Goal: Task Accomplishment & Management: Manage account settings

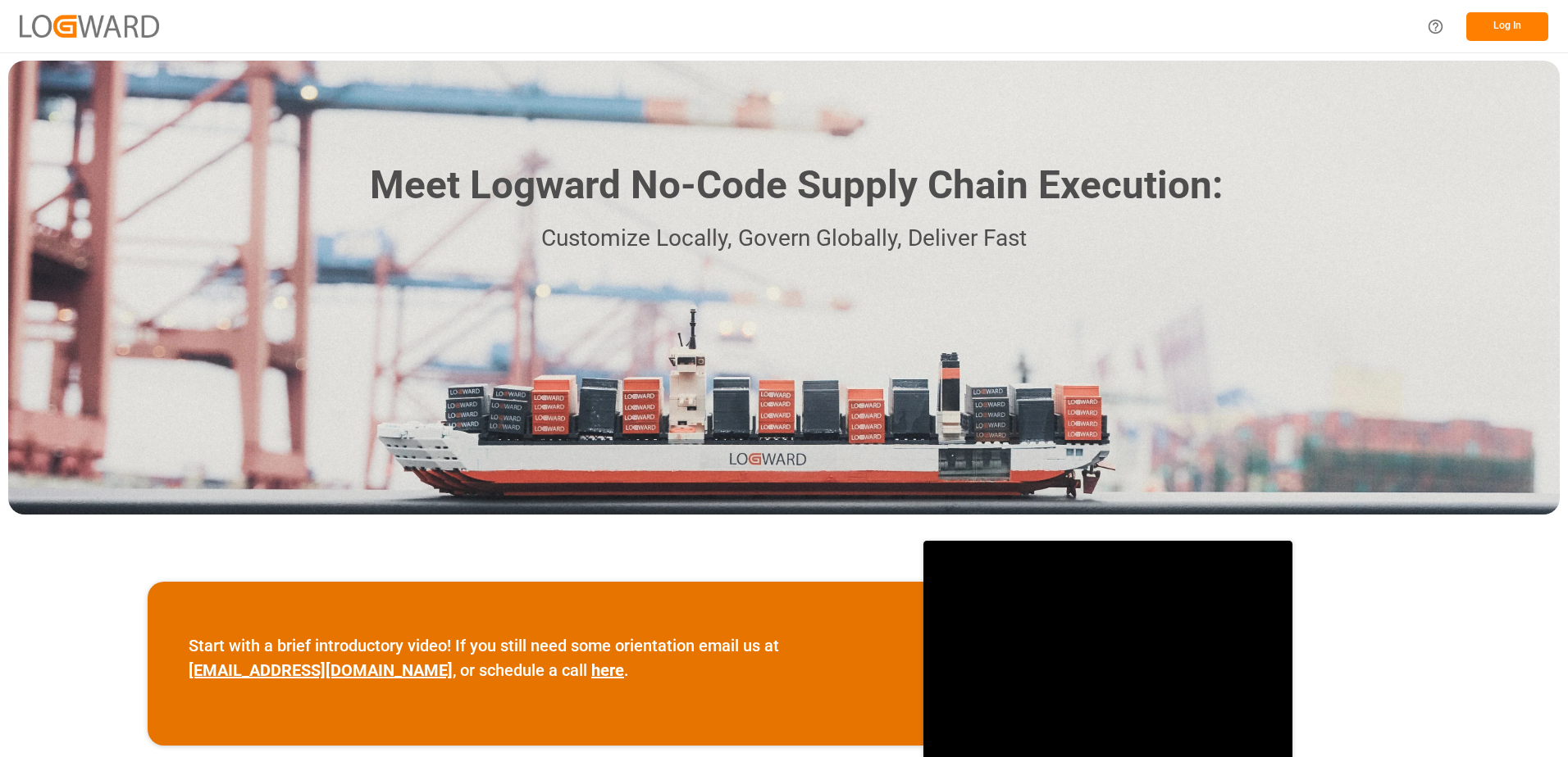
click at [1480, 19] on button "Log In" at bounding box center [1507, 26] width 82 height 28
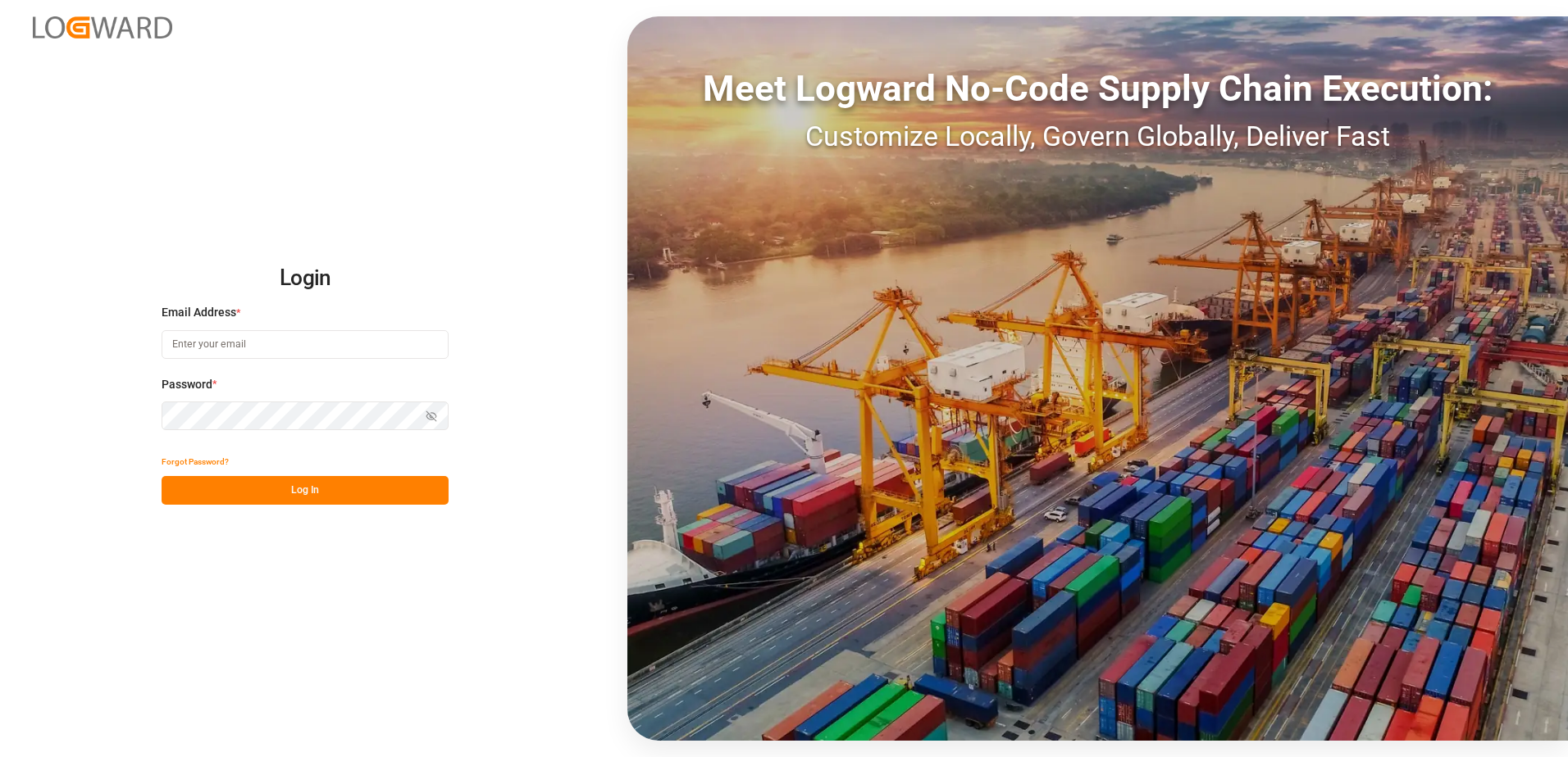
type input "[PERSON_NAME][EMAIL_ADDRESS][PERSON_NAME][DOMAIN_NAME]"
click at [345, 492] on button "Log In" at bounding box center [305, 490] width 287 height 28
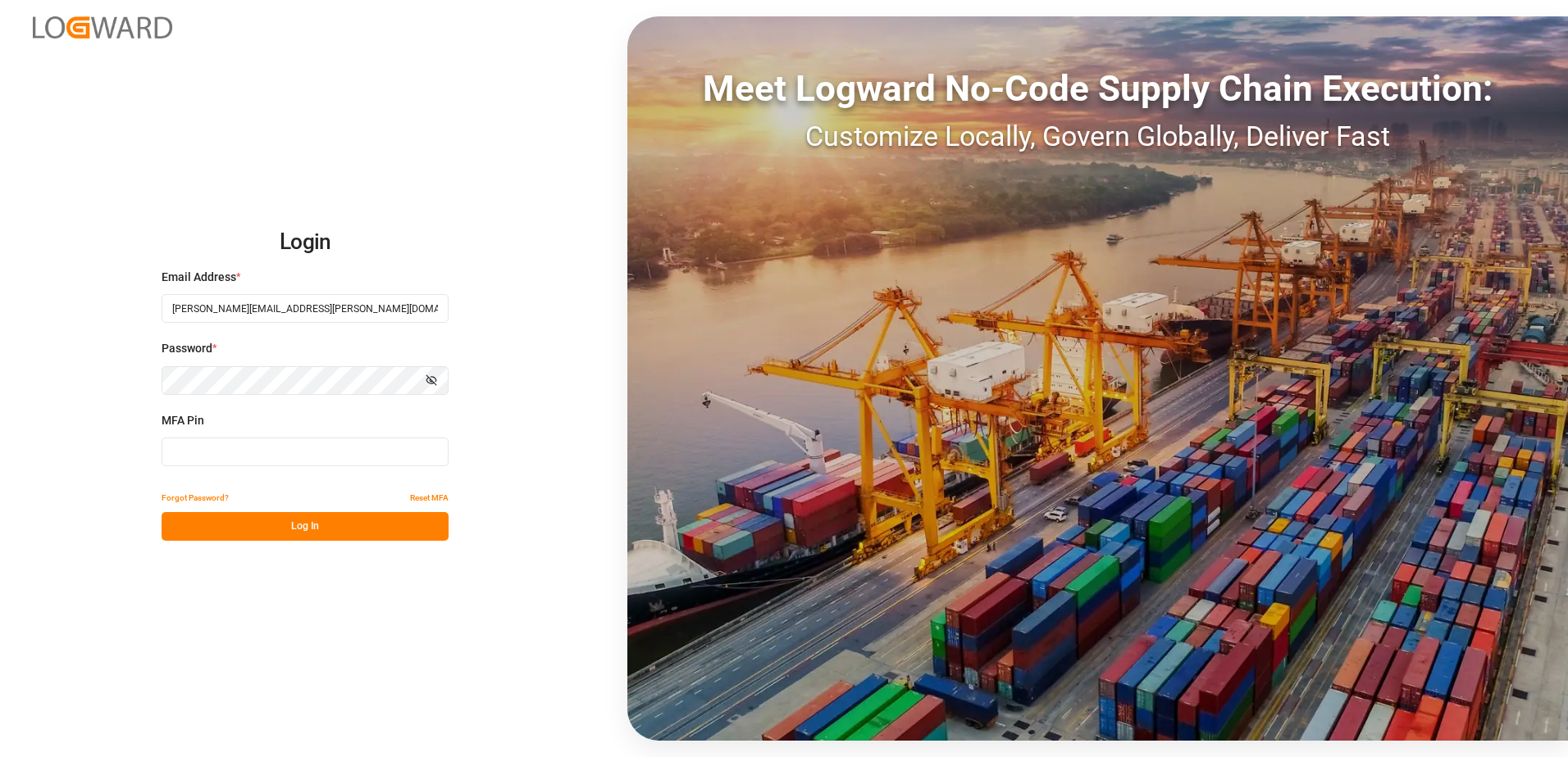
click at [223, 466] on input at bounding box center [305, 451] width 287 height 28
type input "431721"
click at [230, 537] on button "Log In" at bounding box center [305, 526] width 287 height 28
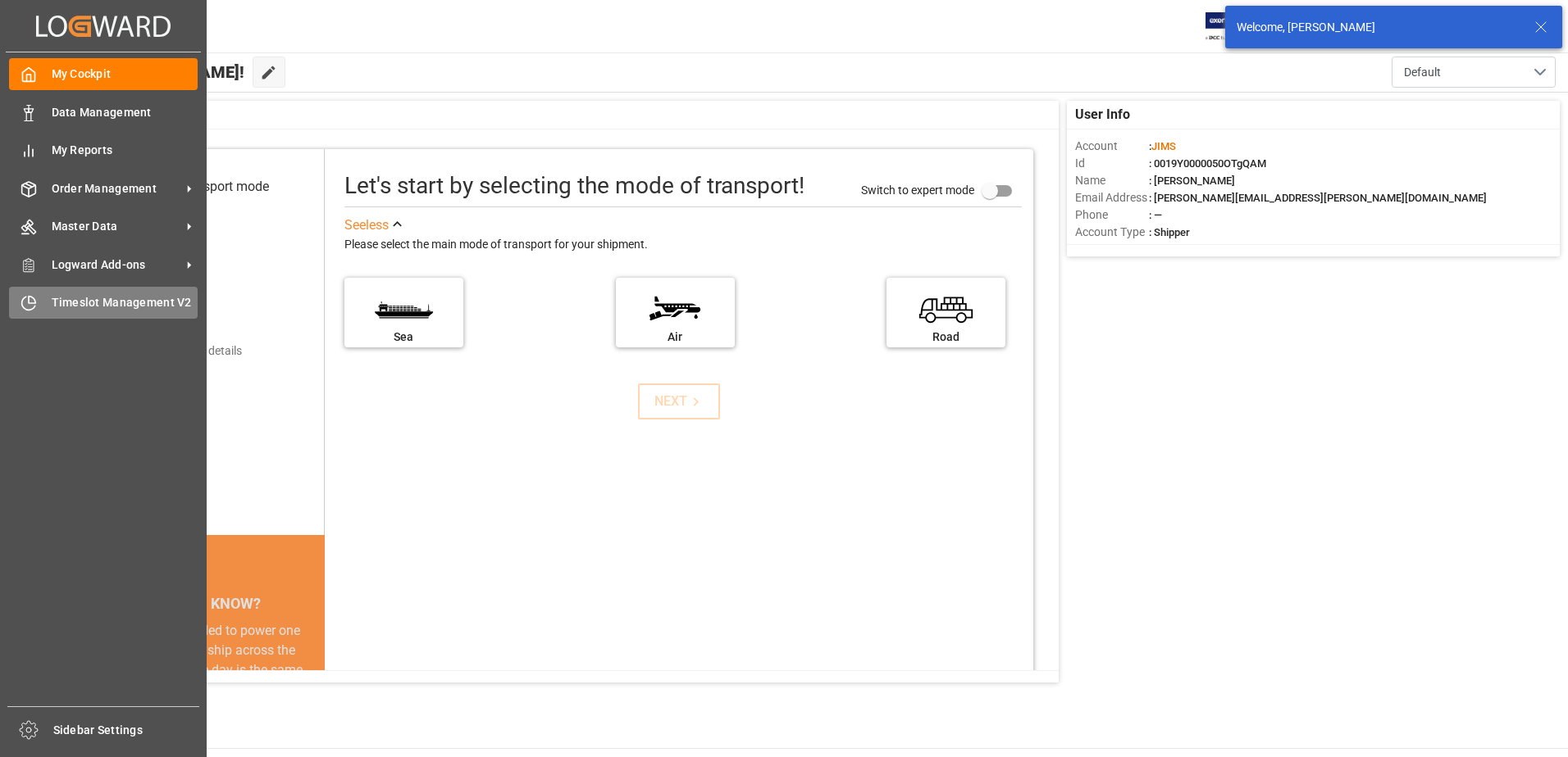
click at [27, 304] on icon at bounding box center [28, 303] width 17 height 17
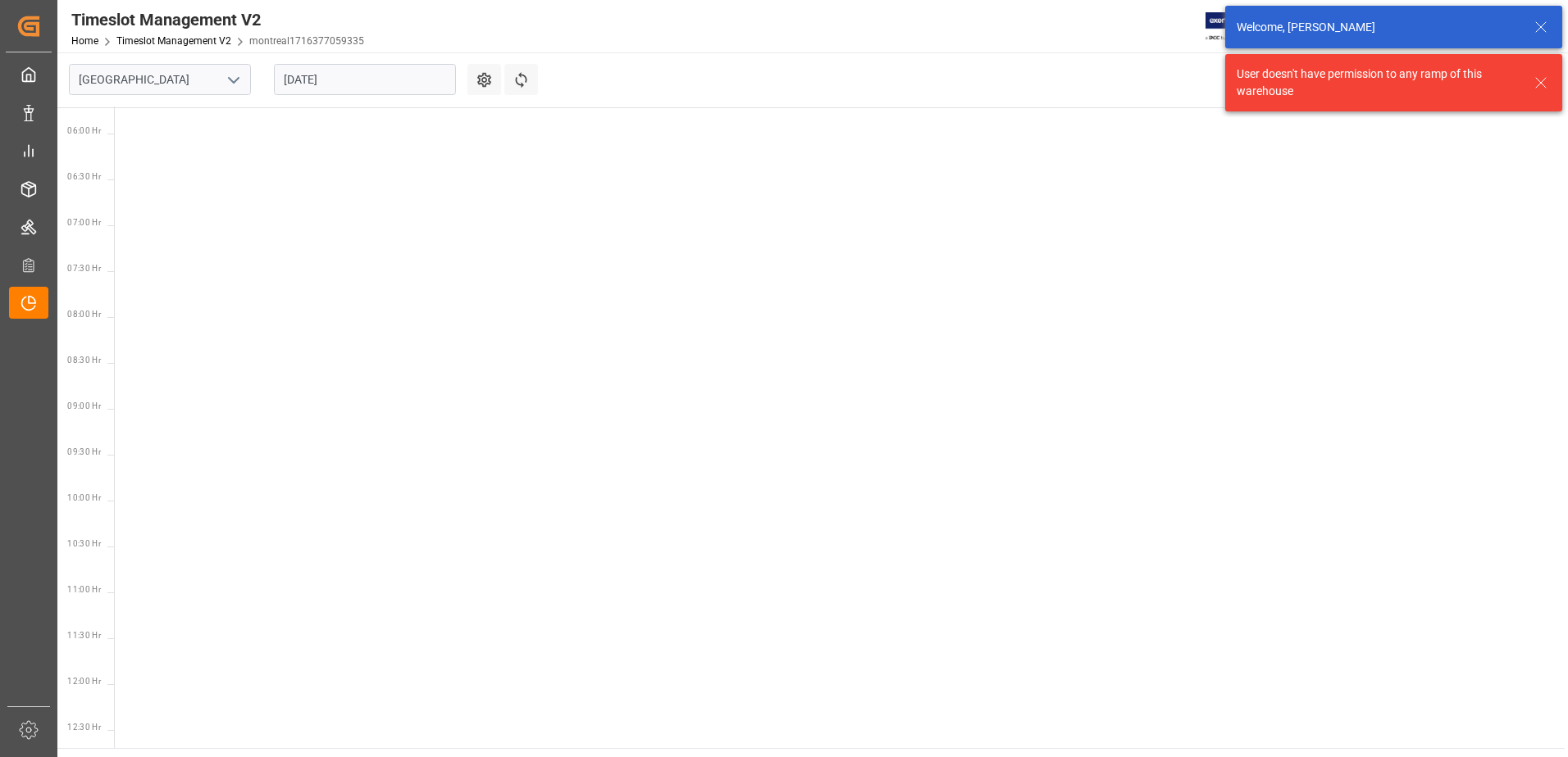
scroll to position [574, 0]
click at [239, 79] on icon "open menu" at bounding box center [233, 80] width 19 height 19
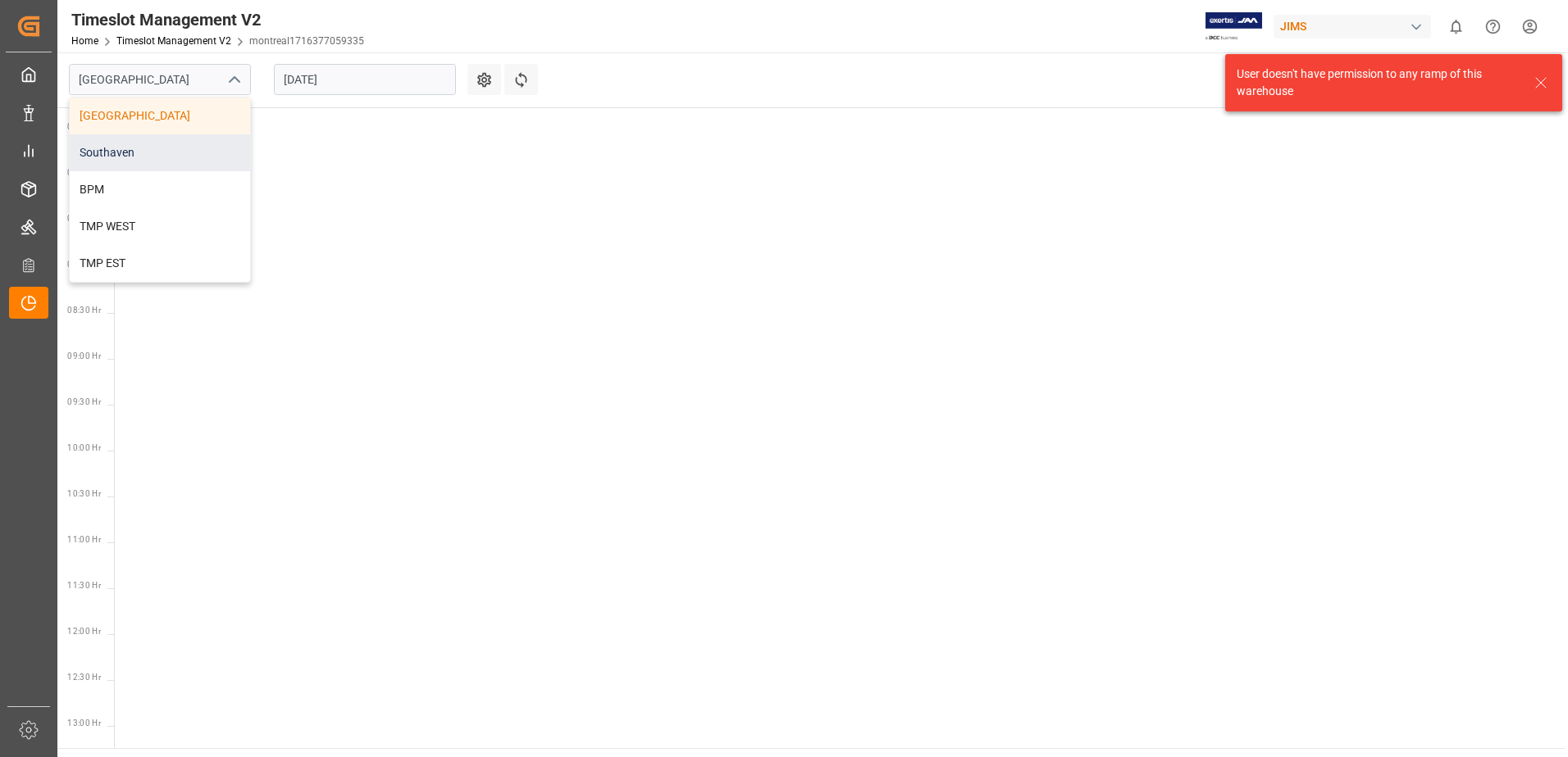
click at [133, 147] on div "Southaven" at bounding box center [160, 153] width 180 height 37
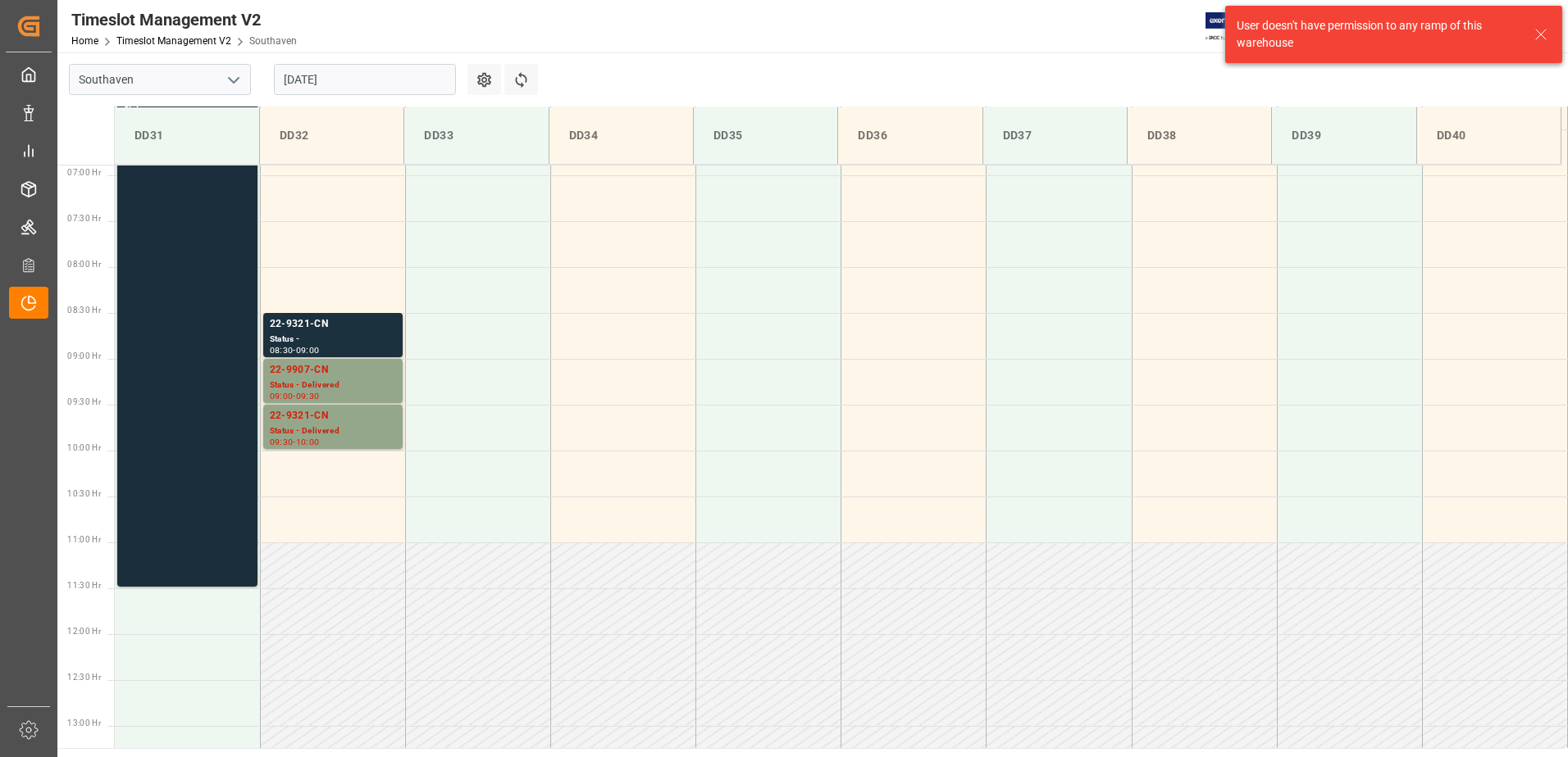
scroll to position [468, 0]
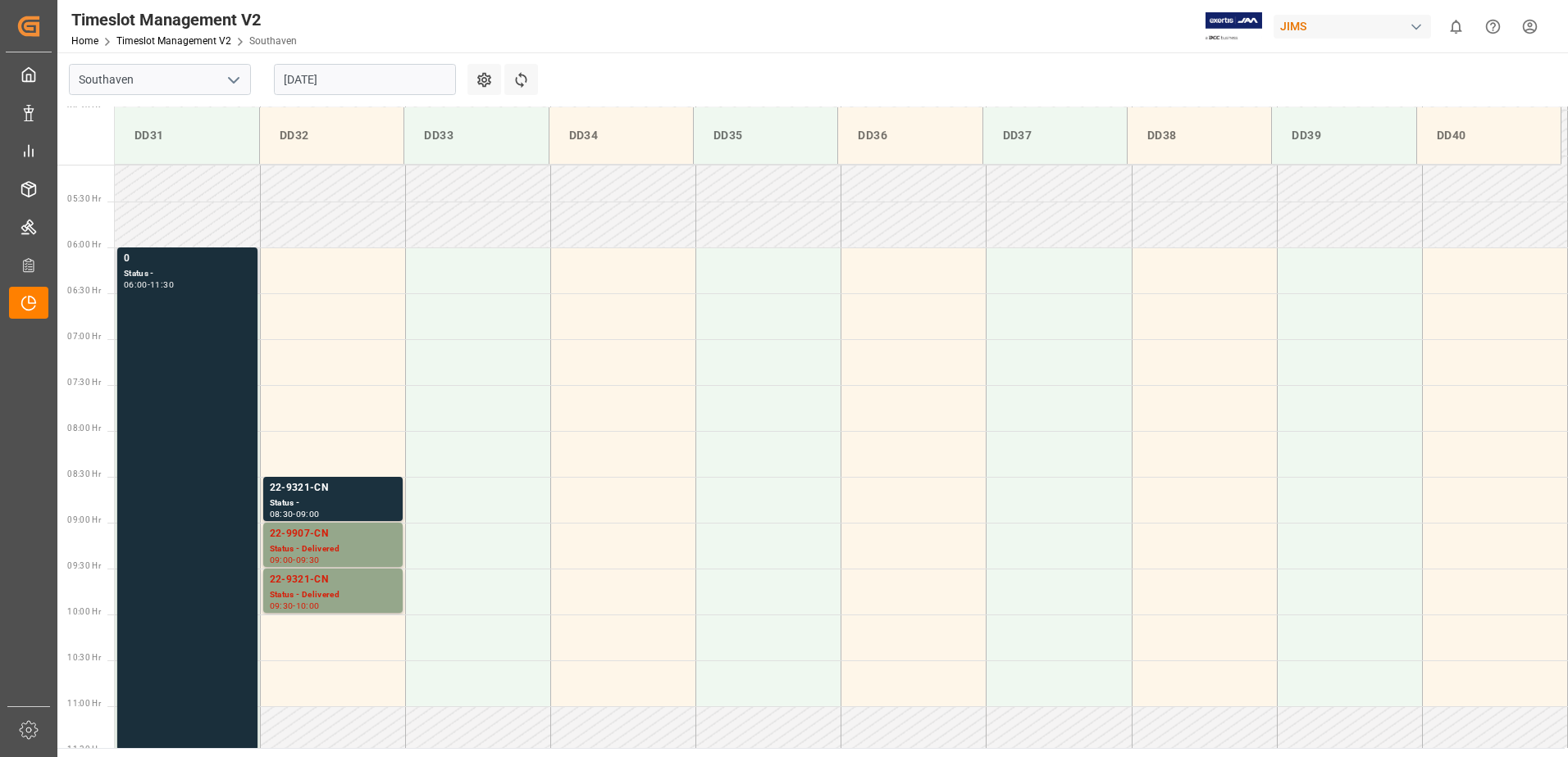
click at [202, 395] on div "0 Status - 06:00 - 11:30" at bounding box center [187, 499] width 127 height 496
click at [330, 497] on div "Status -" at bounding box center [332, 503] width 126 height 14
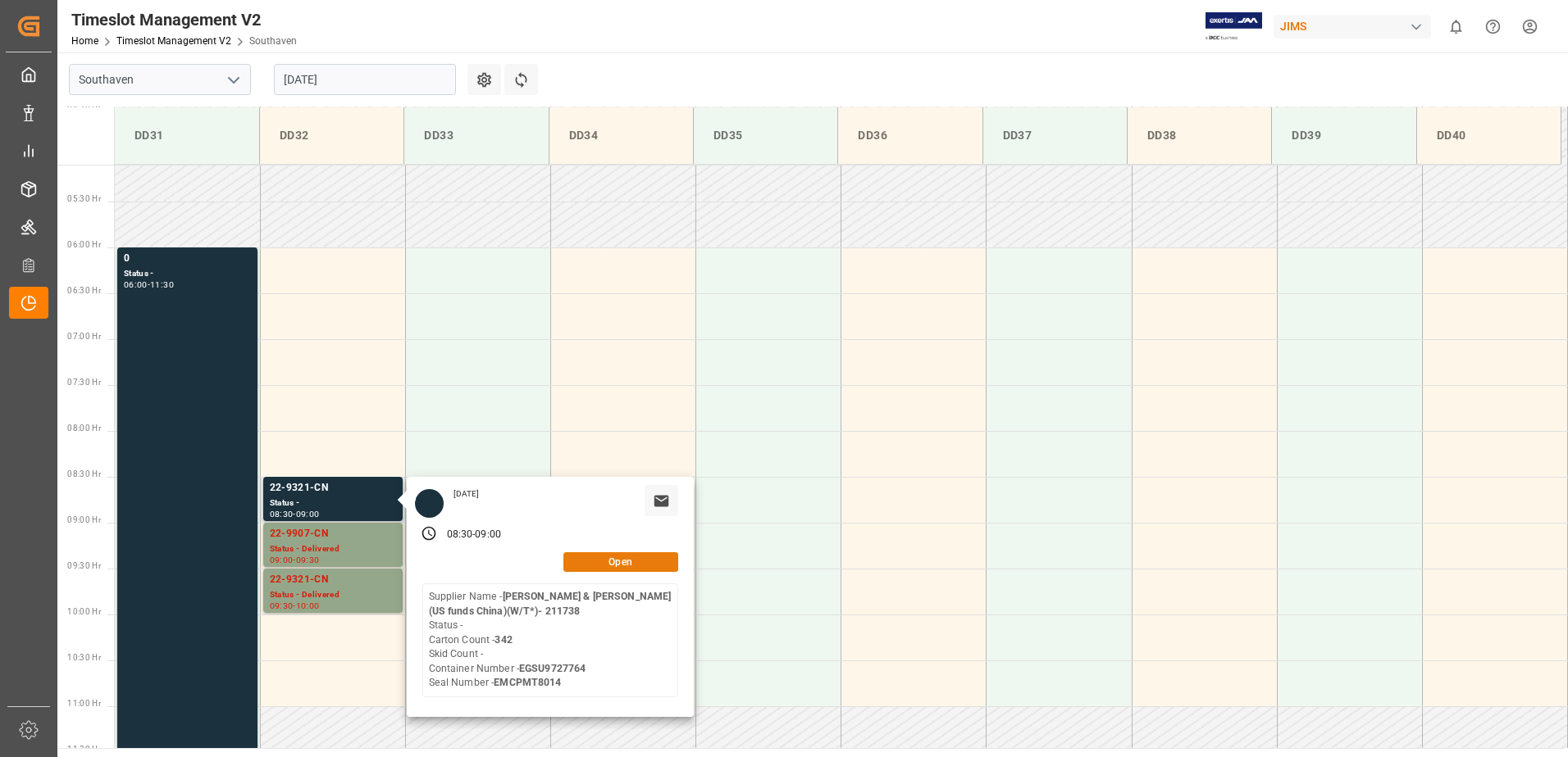
click at [617, 561] on button "Open" at bounding box center [620, 562] width 115 height 19
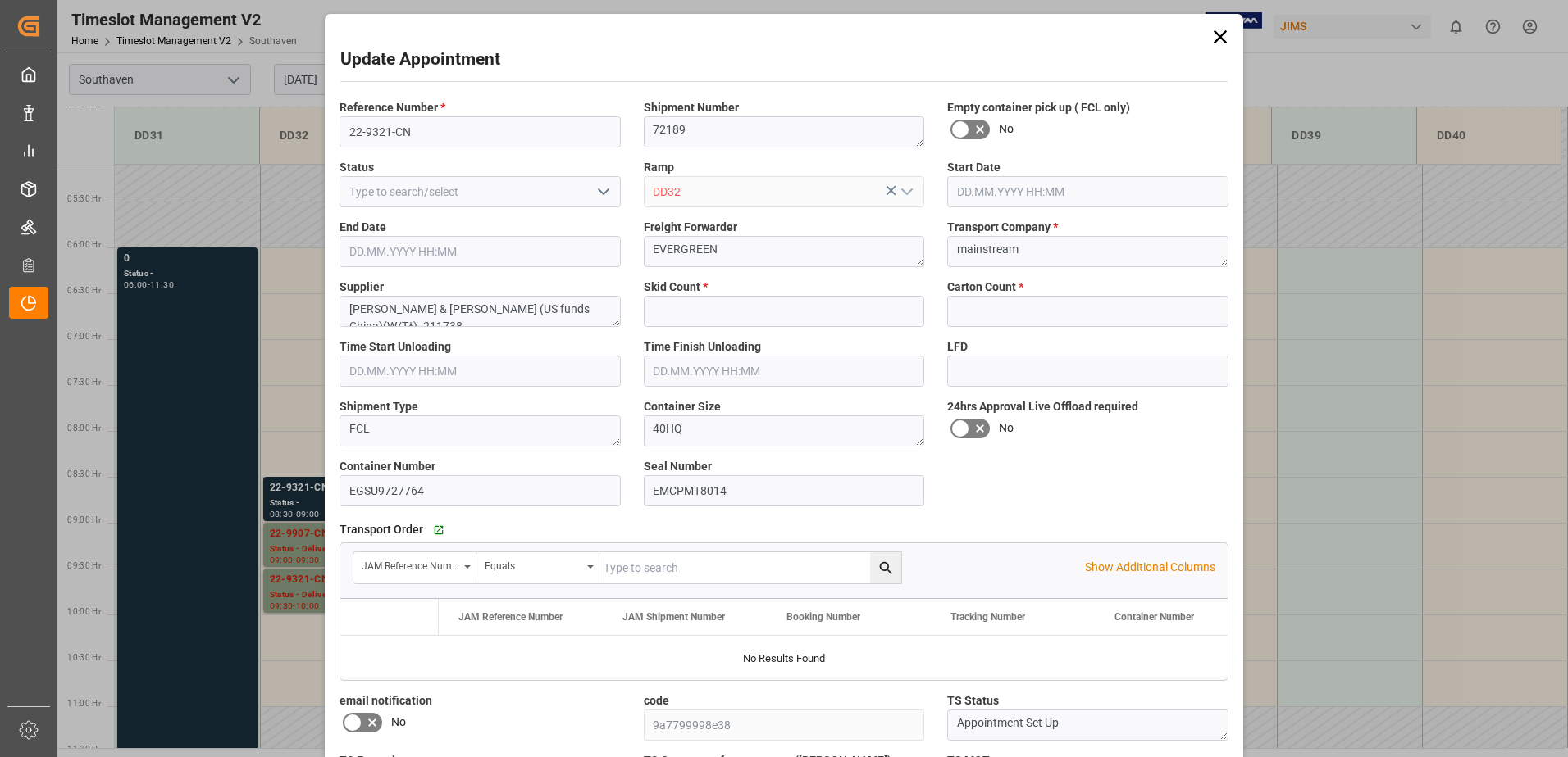
type input "0"
type input "342"
type input "[DATE] 08:30"
type input "[DATE] 09:00"
type input "[DATE] 16:03"
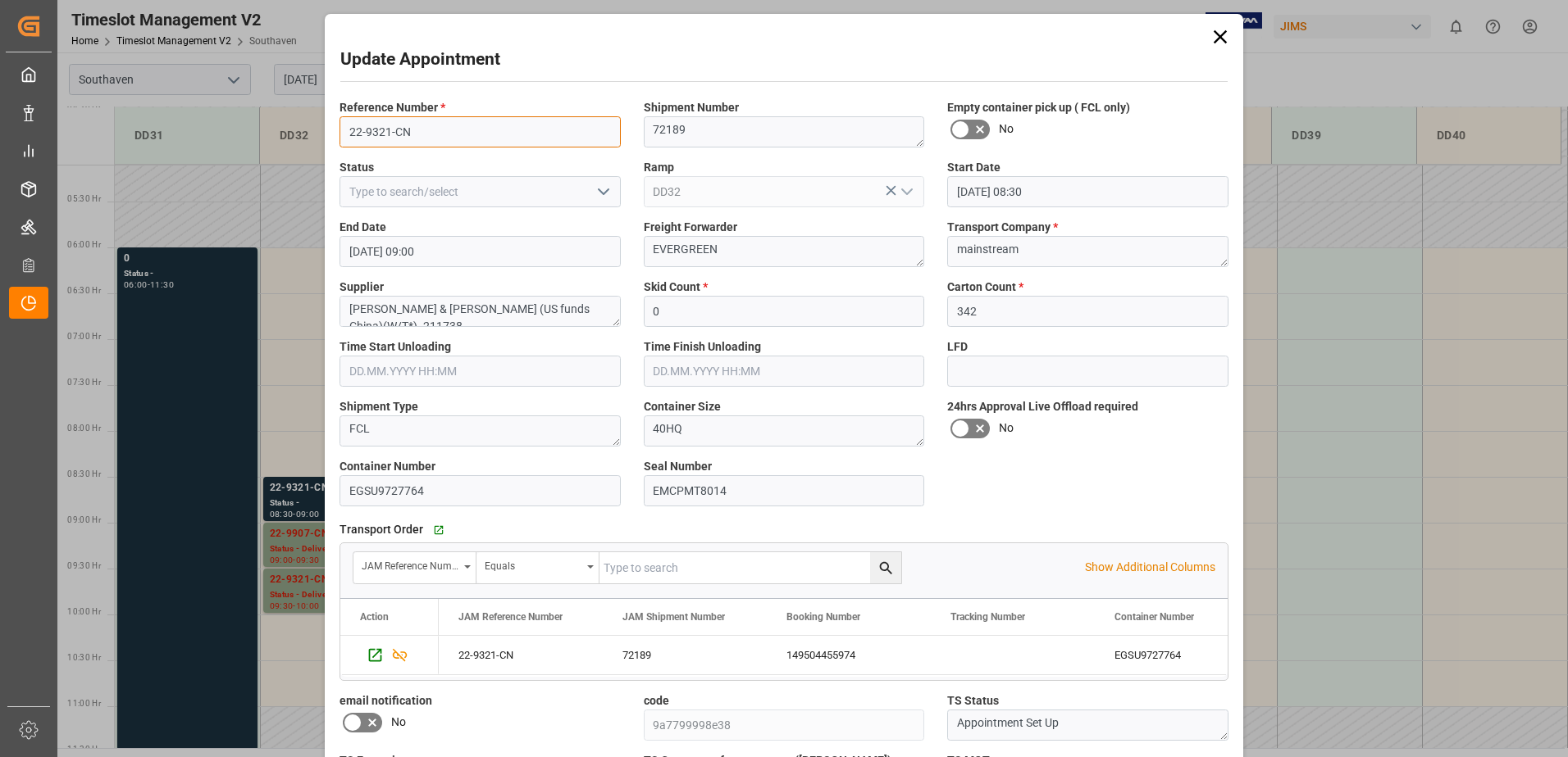
click at [431, 139] on input "22-9321-CN" at bounding box center [480, 132] width 281 height 31
click at [1222, 40] on icon at bounding box center [1220, 37] width 23 height 23
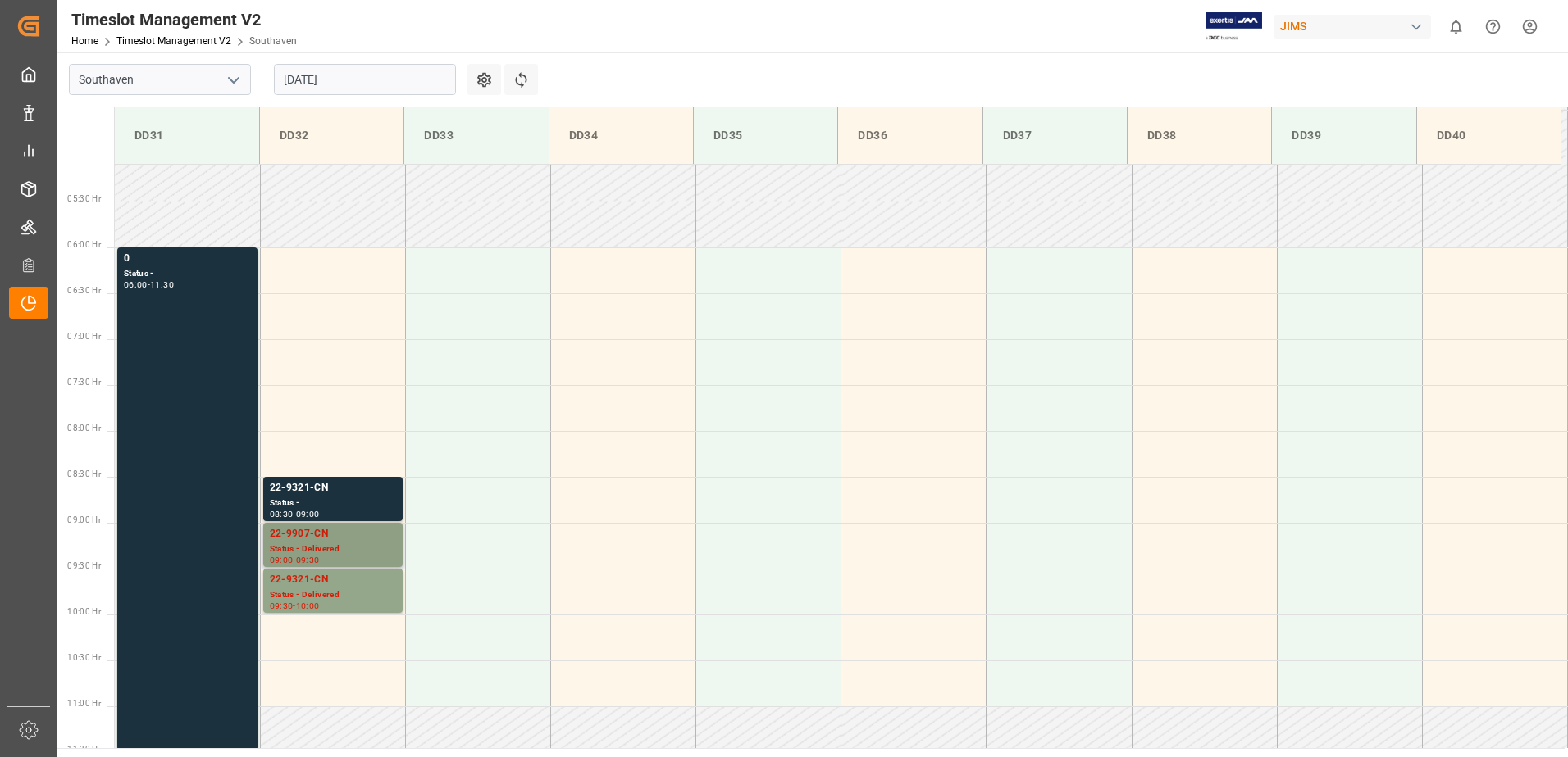
click at [336, 541] on div "22-9907-CN" at bounding box center [332, 534] width 126 height 17
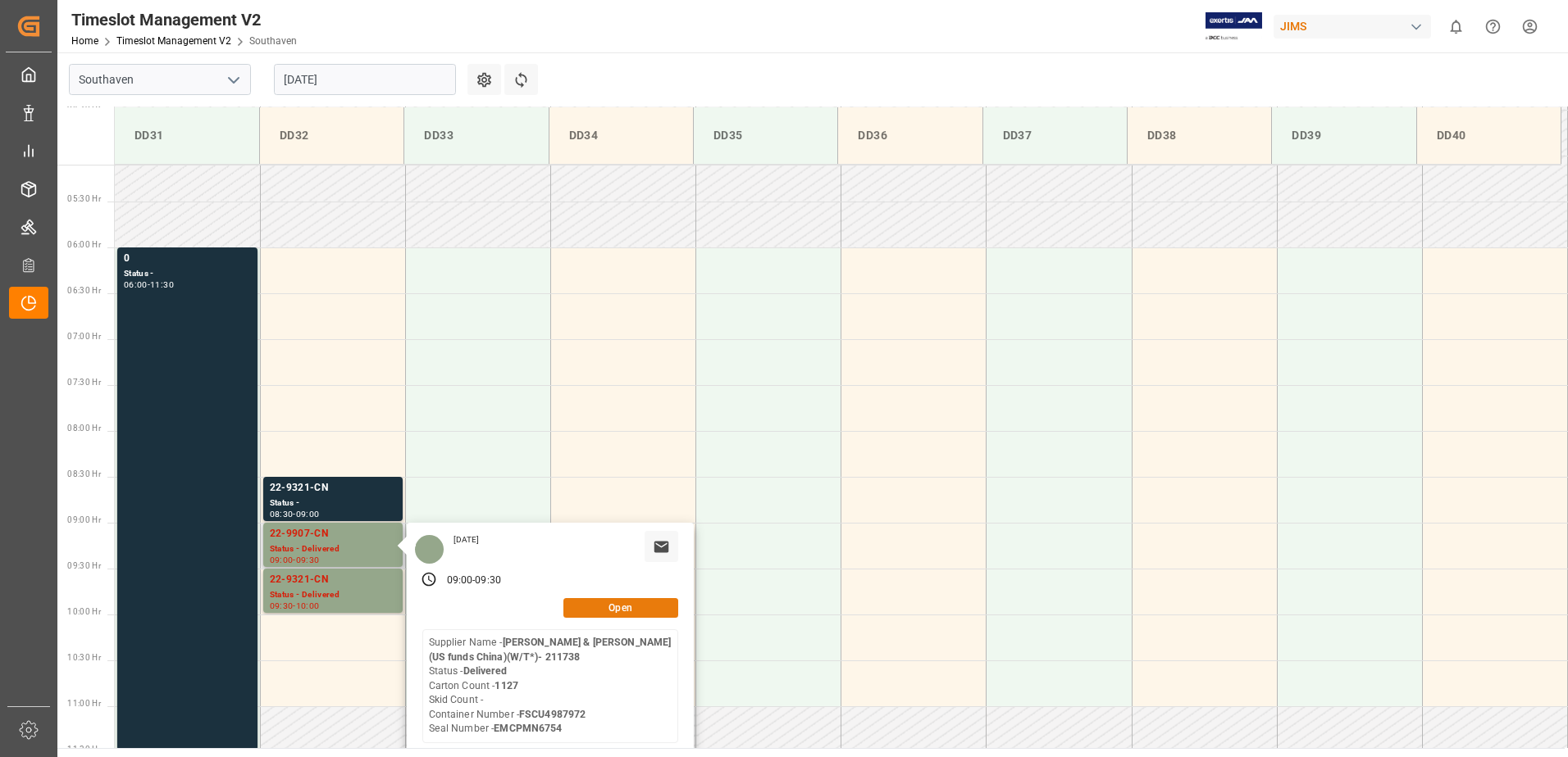
click at [614, 602] on button "Open" at bounding box center [620, 608] width 115 height 19
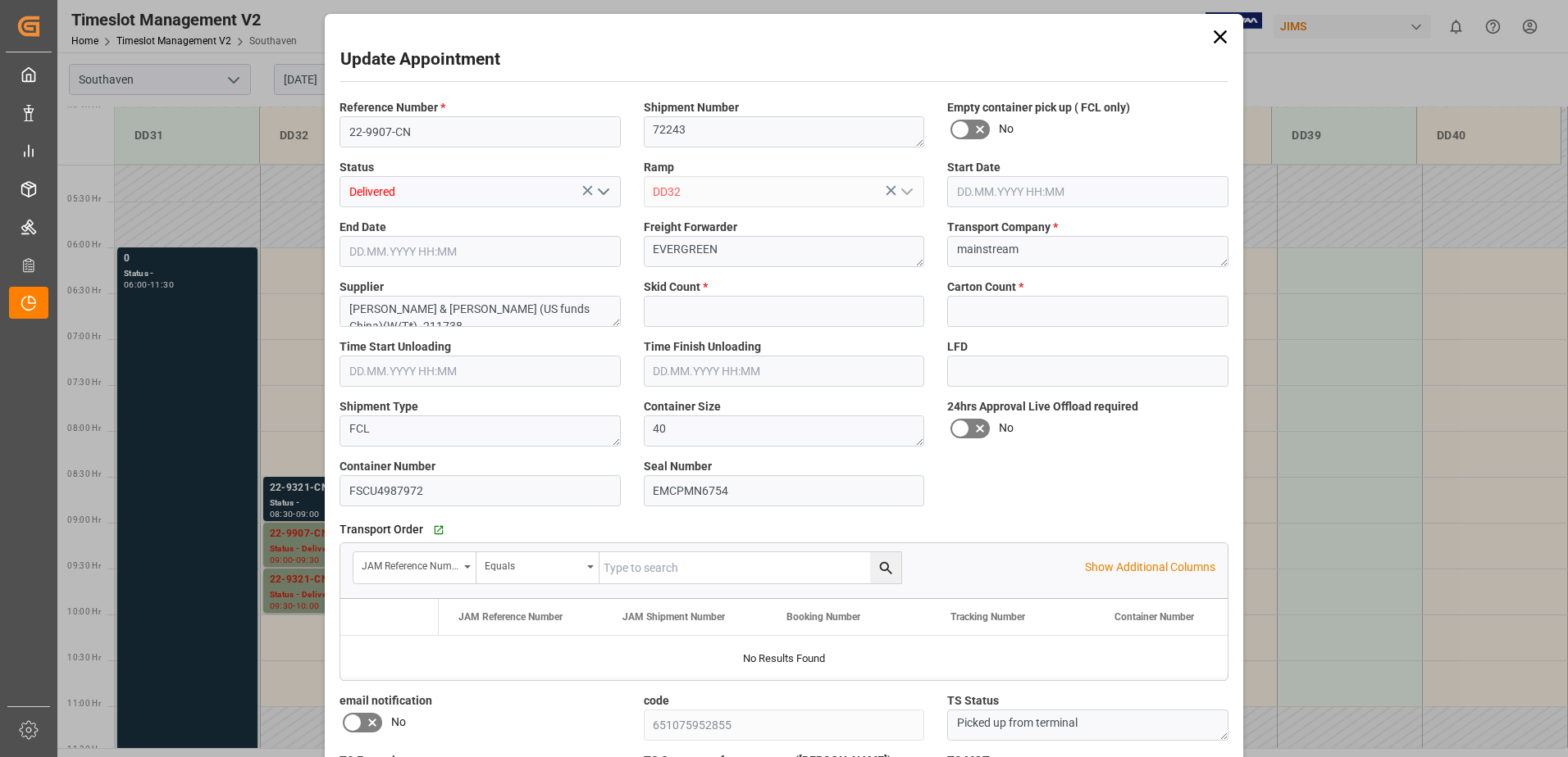
type input "0"
type input "1127"
type input "[DATE] 09:00"
type input "[DATE] 09:30"
type input "[DATE] 13:43"
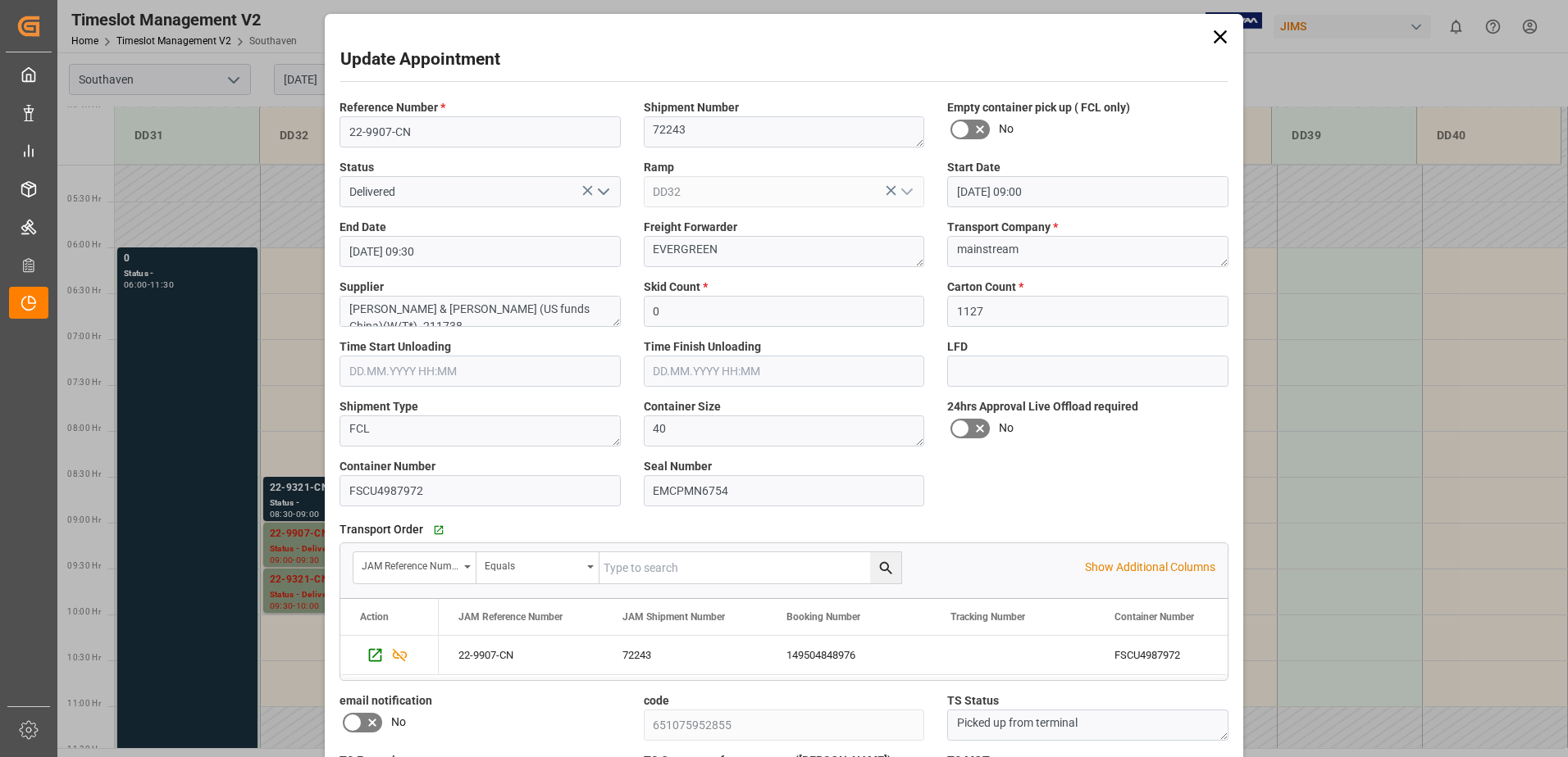
click at [294, 496] on div "Update Appointment Reference Number * 22-9907-CN Shipment Number 72243 Empty co…" at bounding box center [784, 378] width 1568 height 757
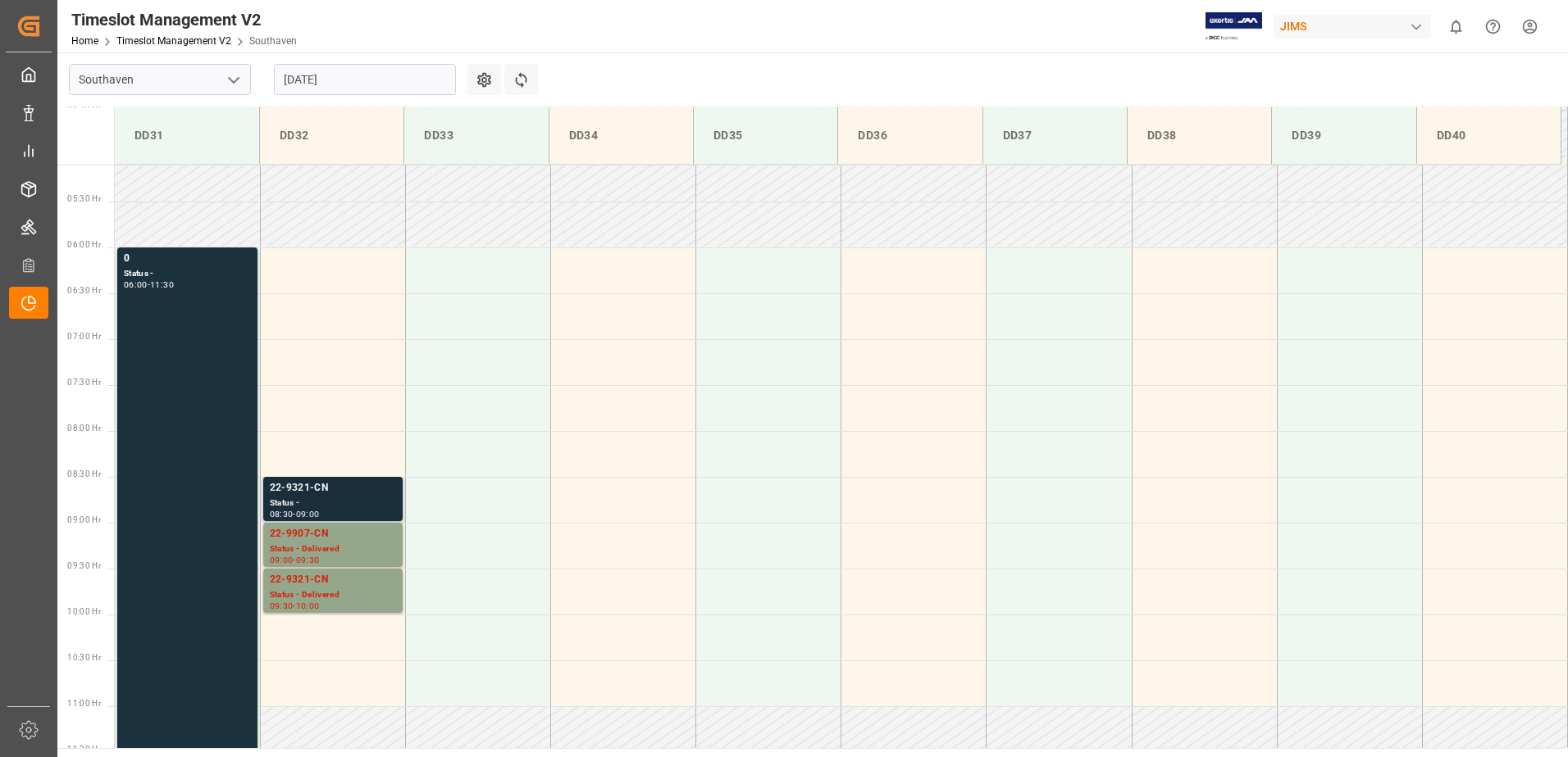
click at [302, 498] on div "Status -" at bounding box center [332, 503] width 126 height 14
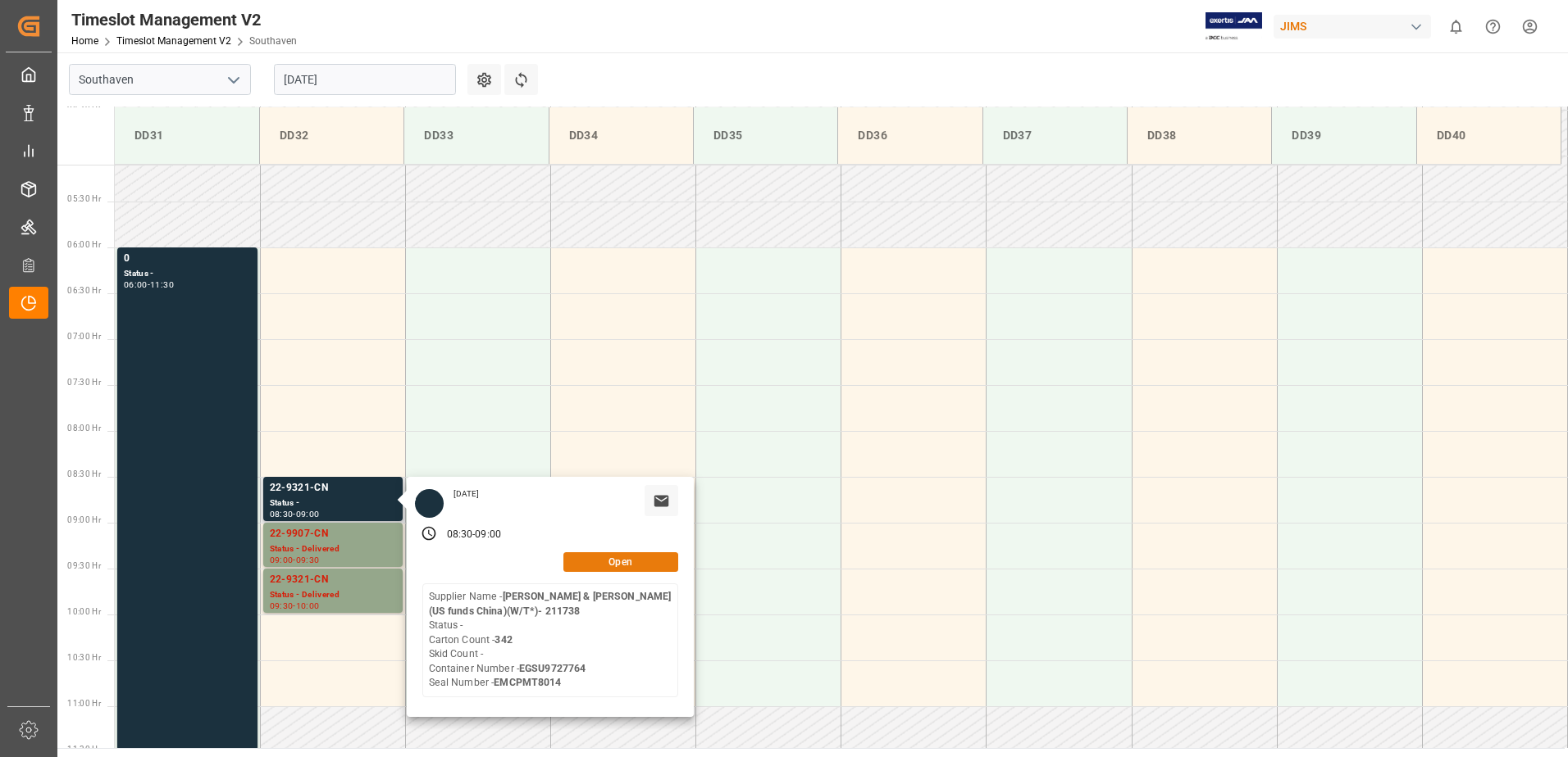
click at [623, 558] on button "Open" at bounding box center [620, 562] width 115 height 19
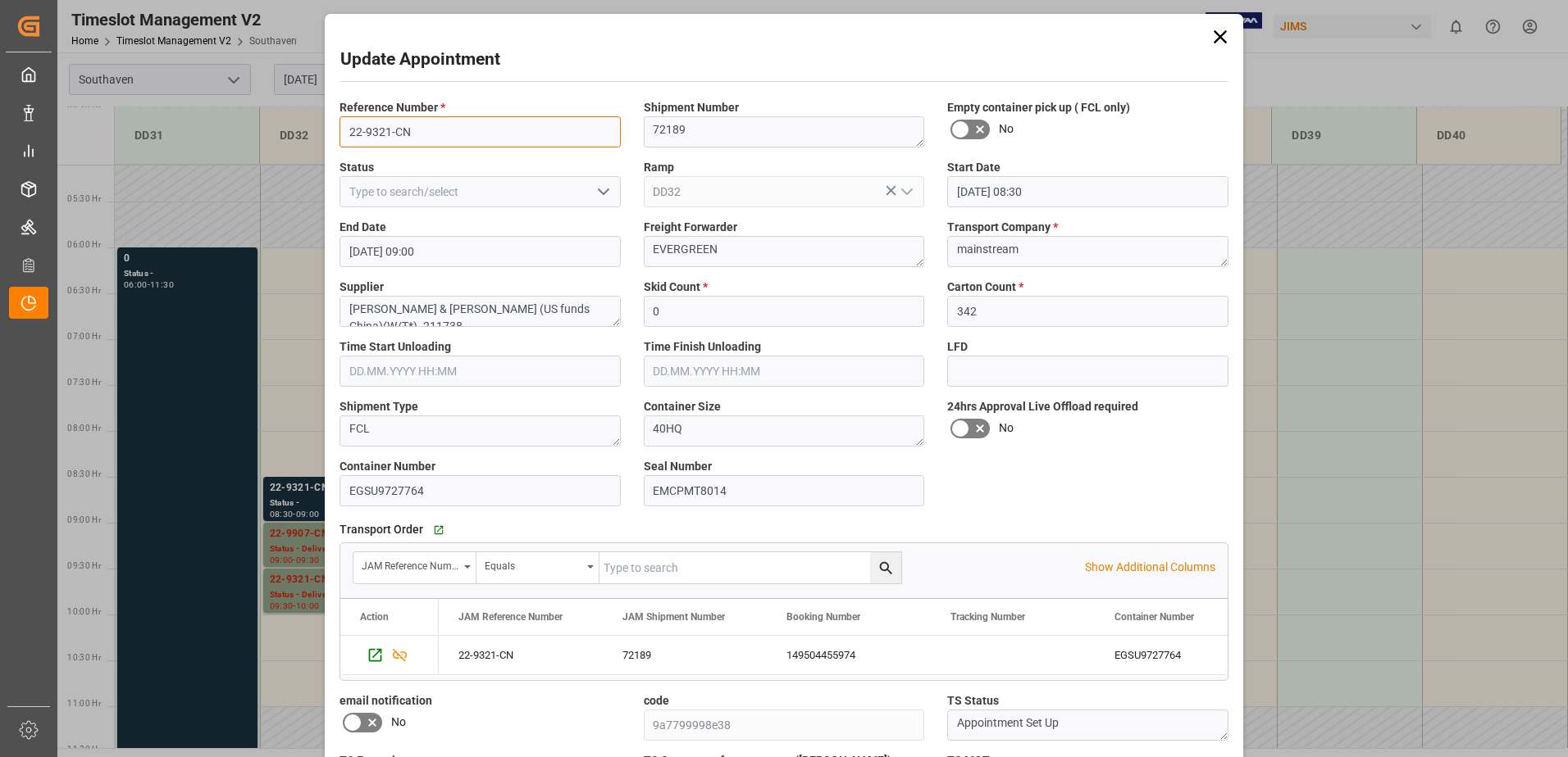
click at [397, 130] on input "22-9321-CN" at bounding box center [480, 132] width 281 height 31
click at [630, 658] on div "72189" at bounding box center [685, 655] width 164 height 39
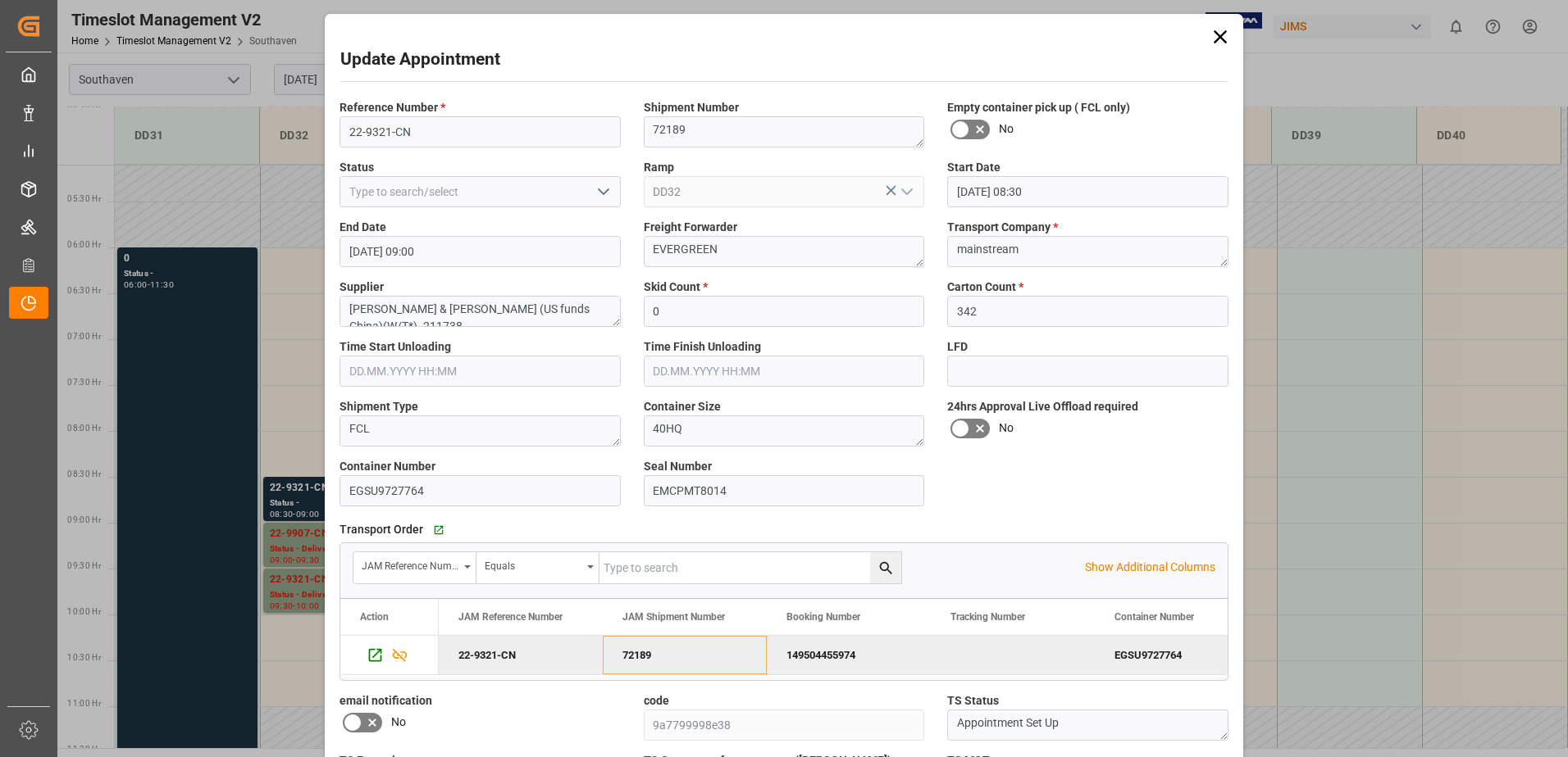
click at [1214, 35] on icon at bounding box center [1220, 37] width 23 height 23
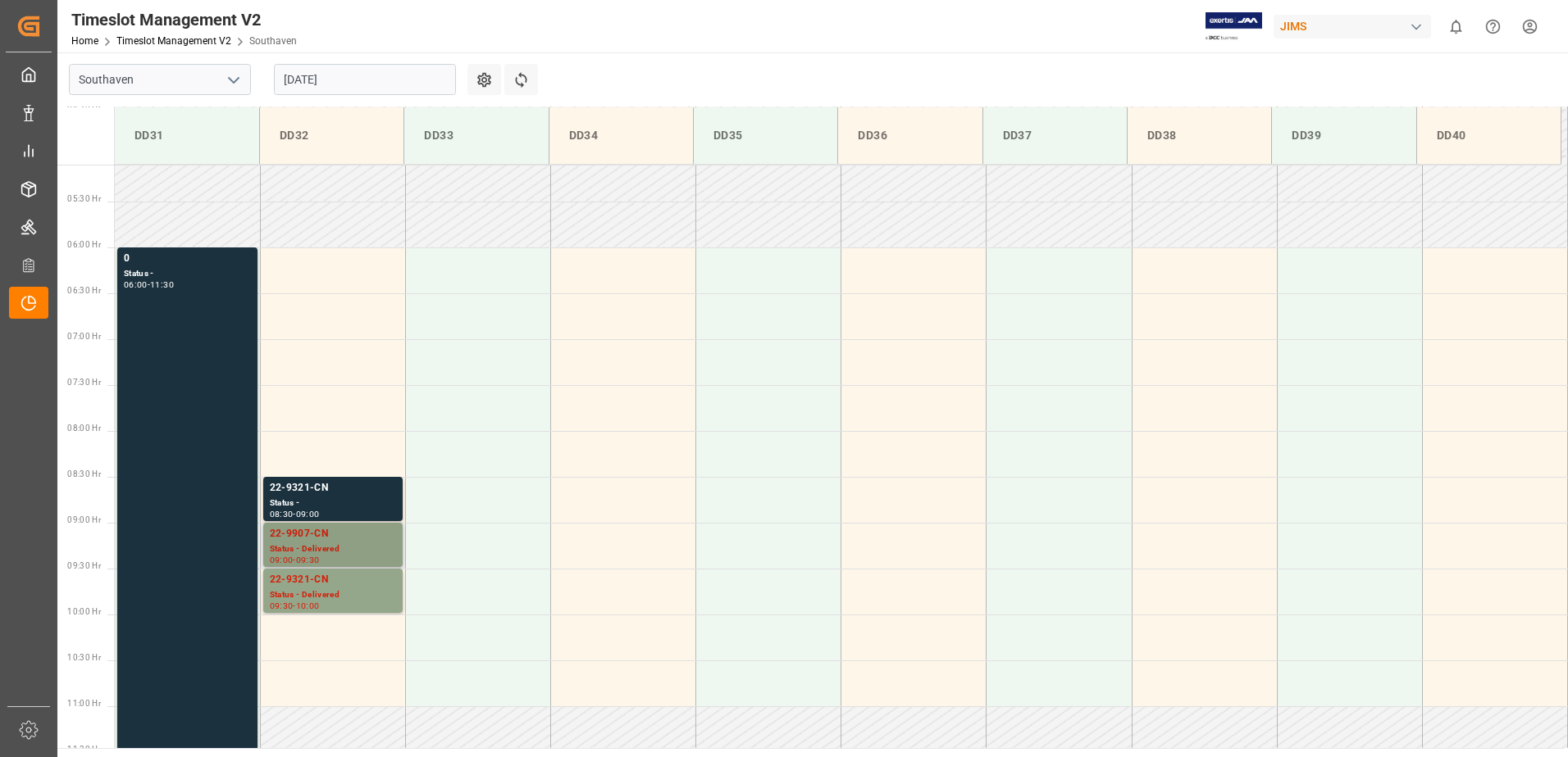
click at [344, 546] on div "Status - Delivered" at bounding box center [332, 549] width 126 height 14
click at [339, 598] on div "Status - Delivered" at bounding box center [332, 595] width 126 height 14
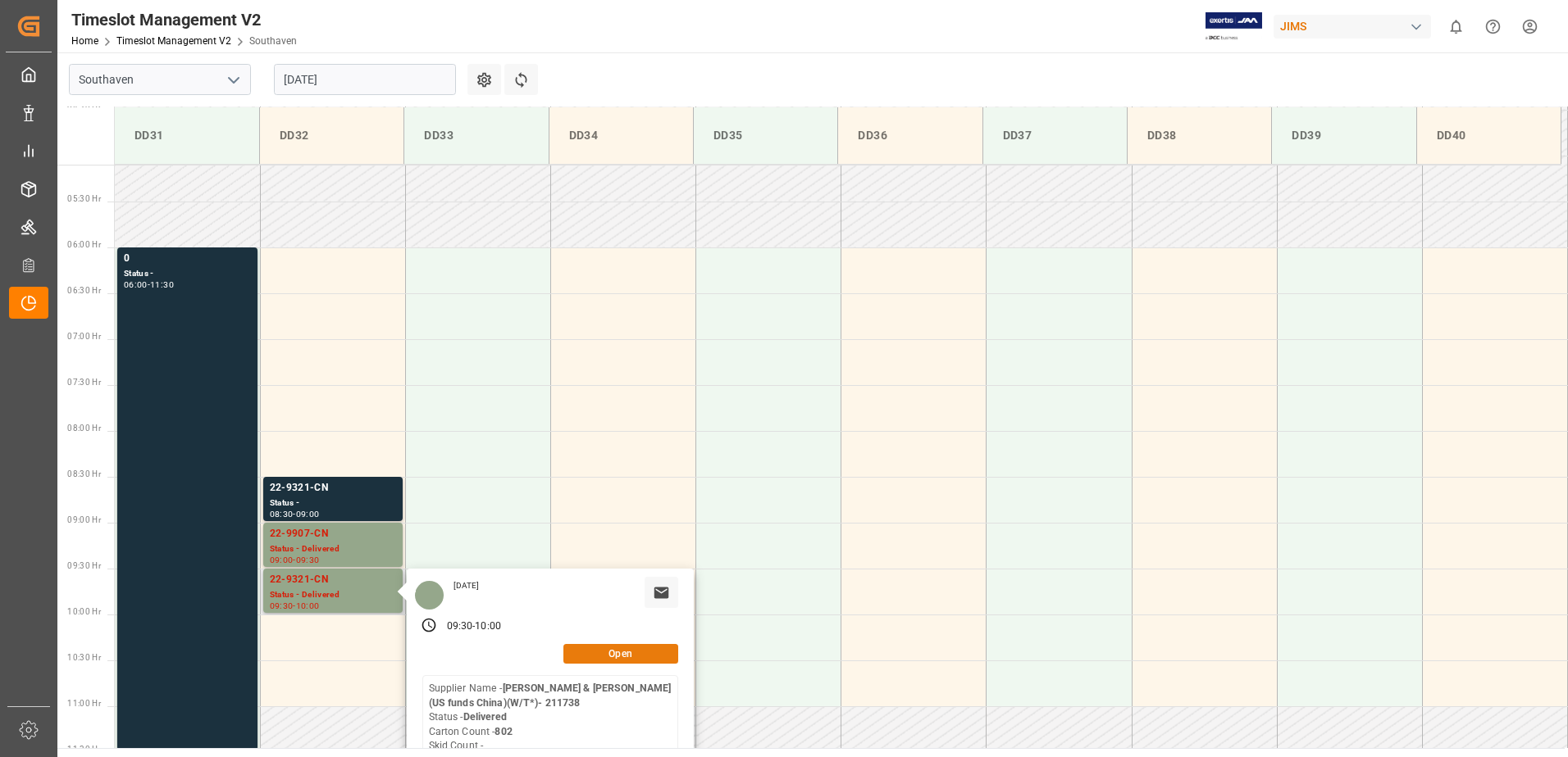
click at [618, 653] on button "Open" at bounding box center [620, 654] width 115 height 19
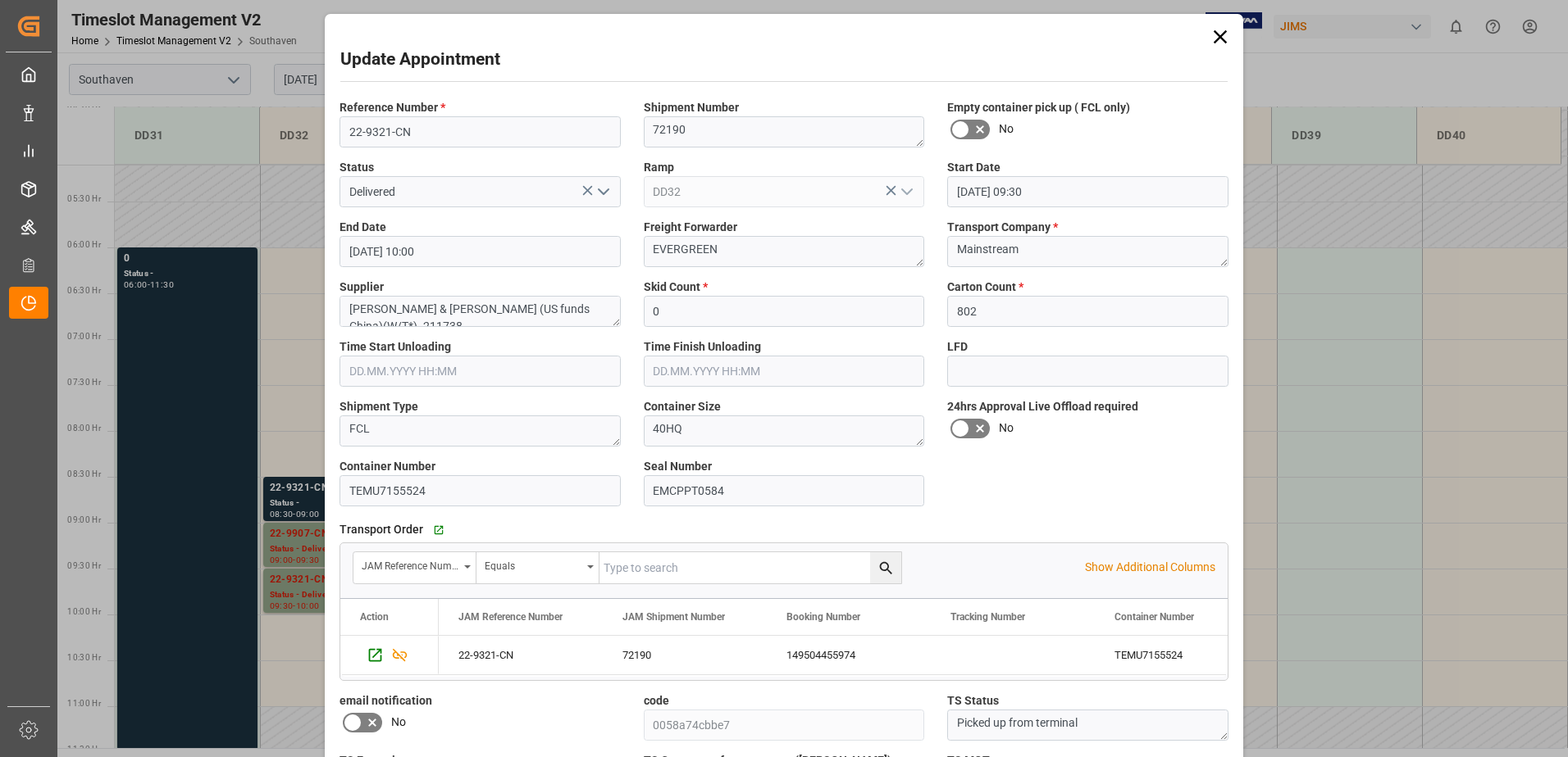
scroll to position [82, 0]
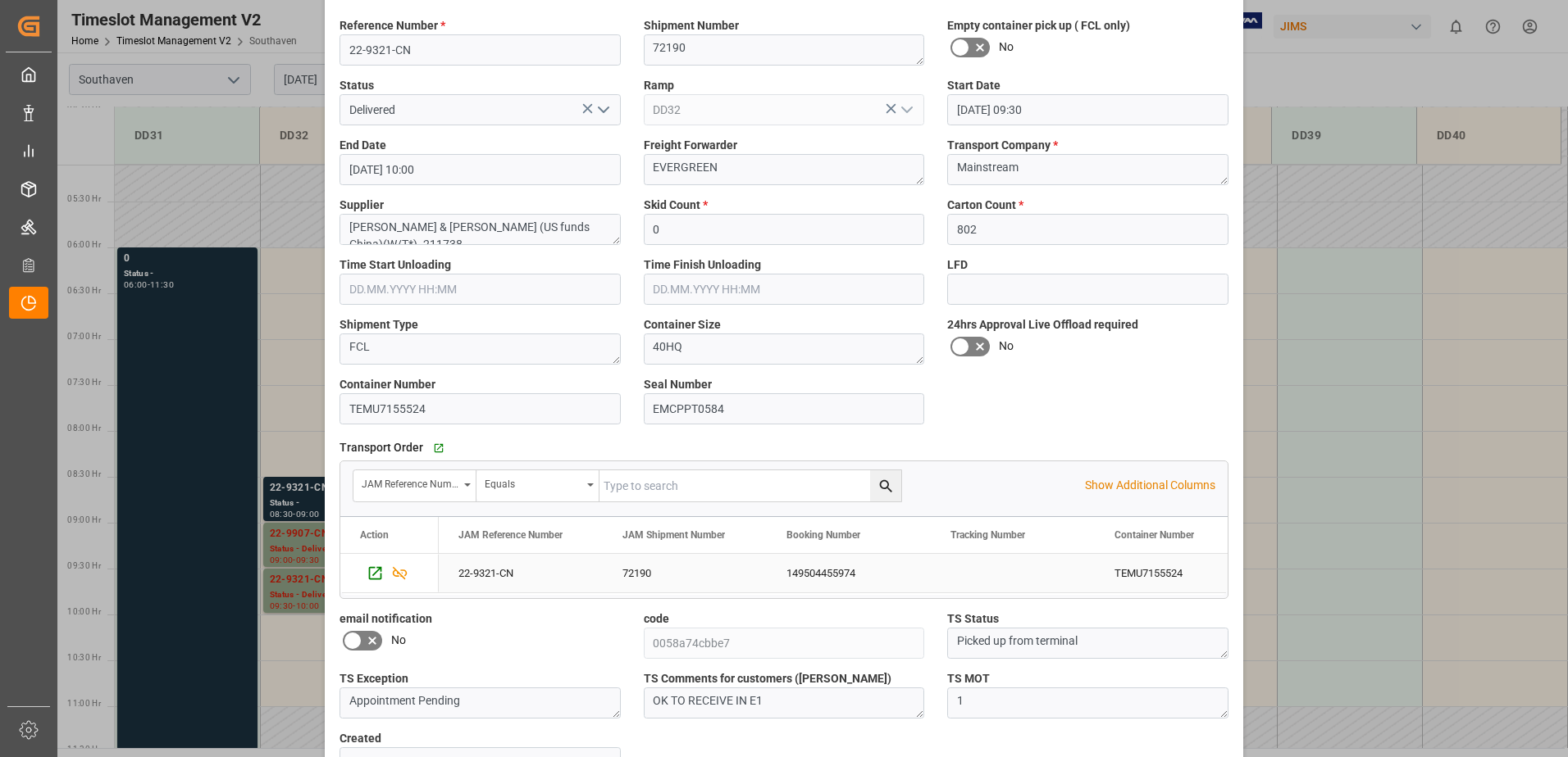
click at [656, 578] on div "72190" at bounding box center [685, 573] width 164 height 39
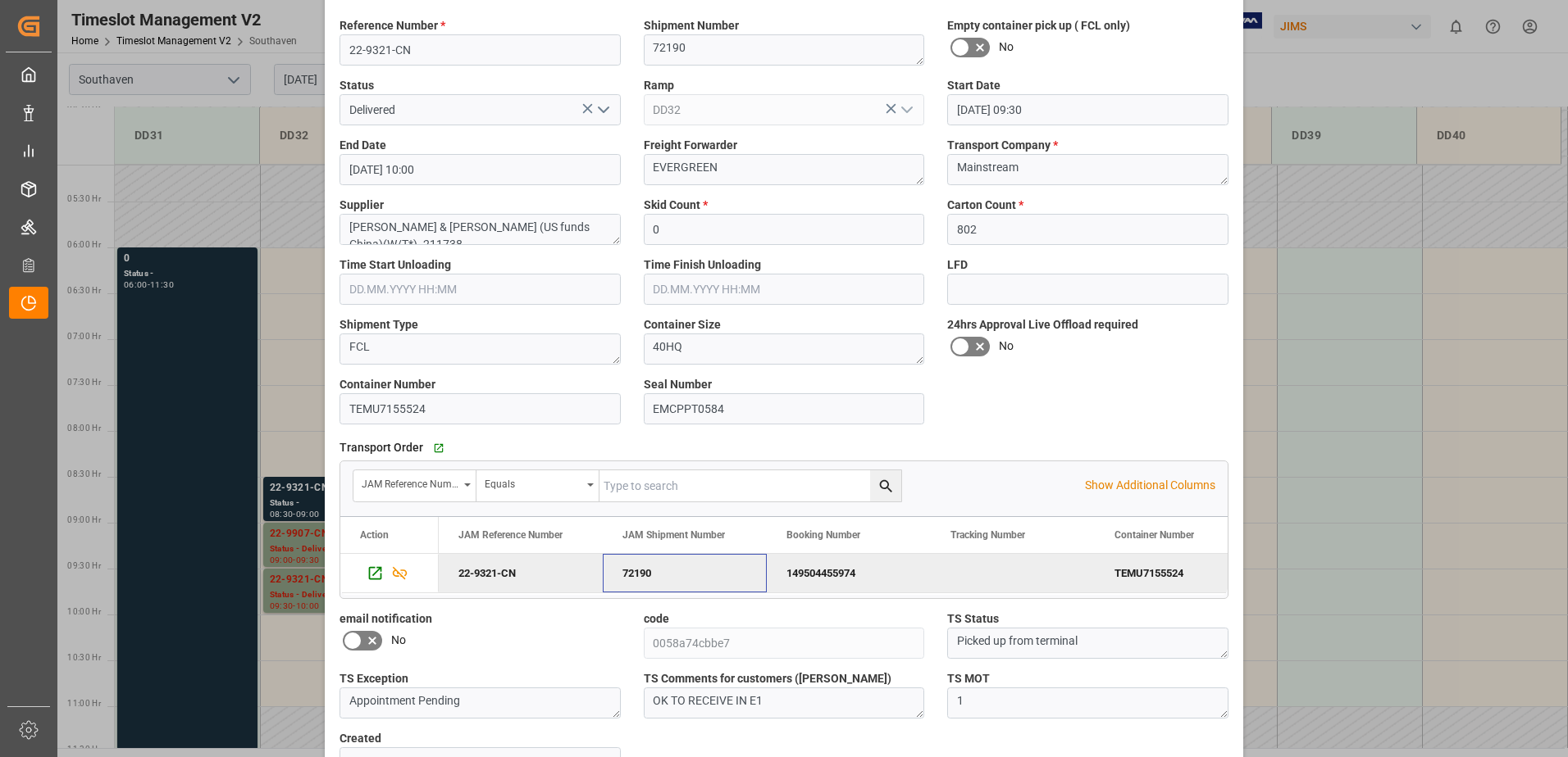
click at [290, 526] on div "Update Appointment Reference Number * 22-9321-CN Shipment Number 72190 Empty co…" at bounding box center [784, 378] width 1568 height 757
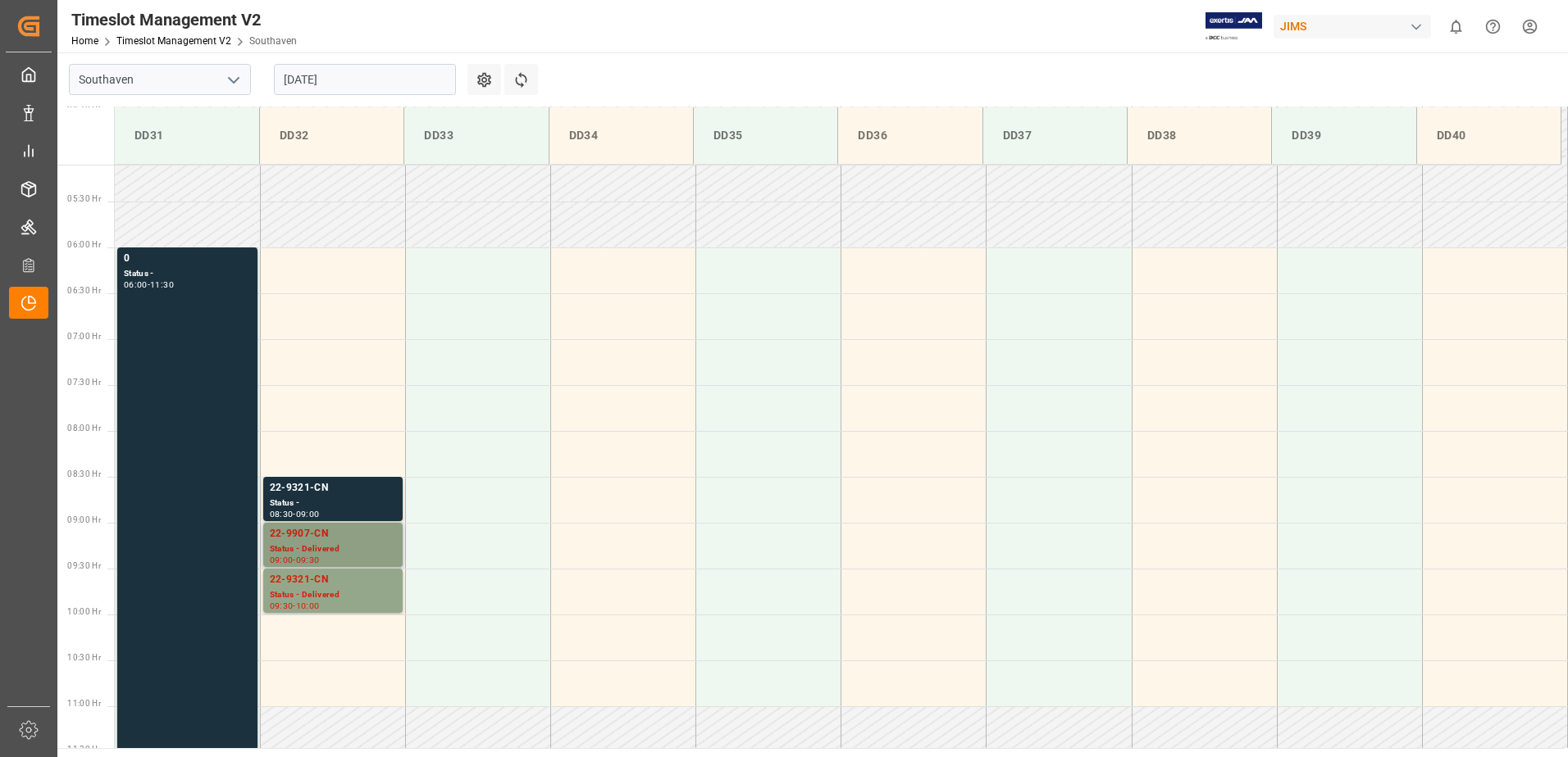
click at [290, 549] on div "Status - Delivered" at bounding box center [332, 549] width 126 height 14
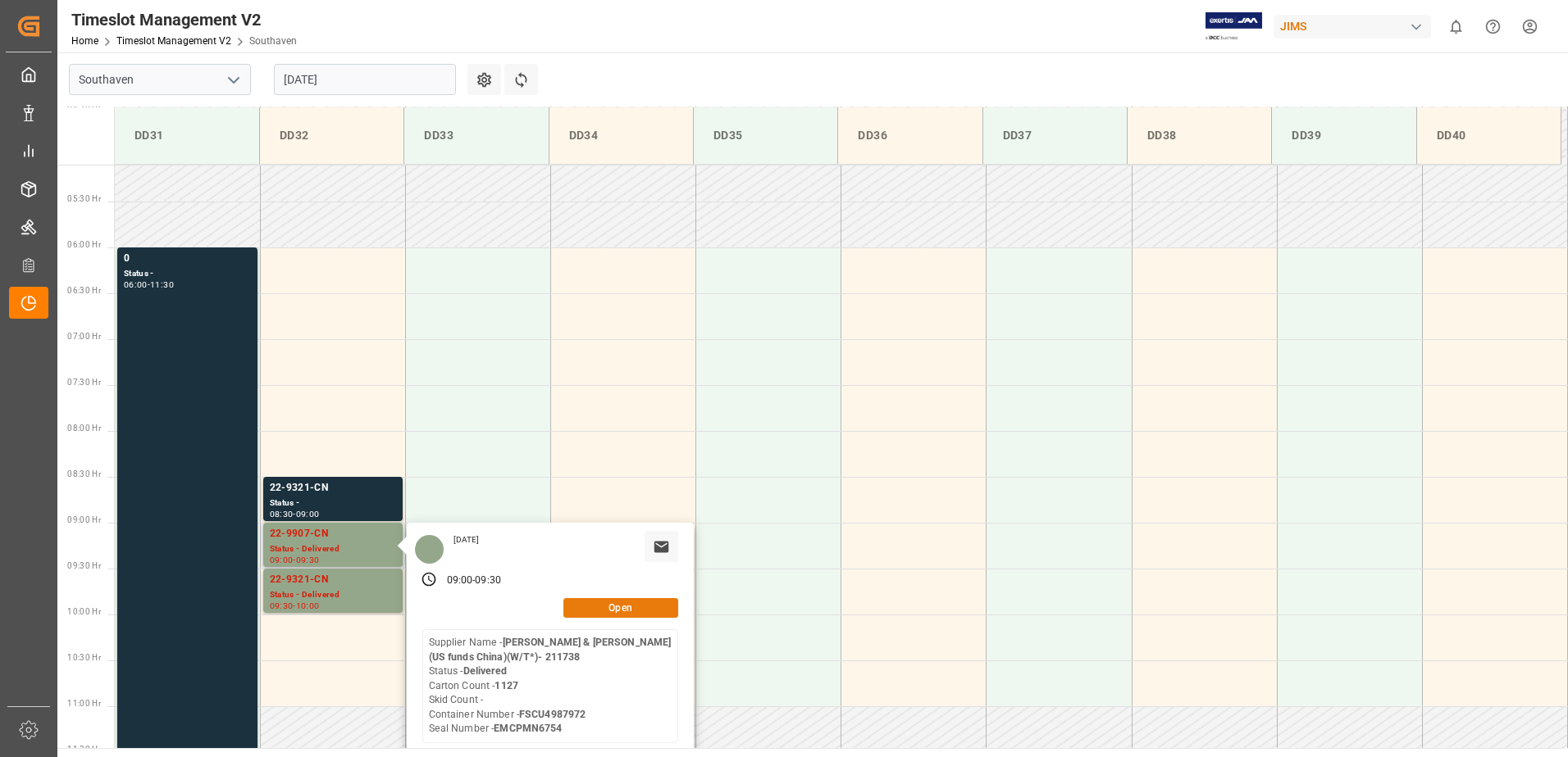
click at [620, 612] on button "Open" at bounding box center [620, 608] width 115 height 19
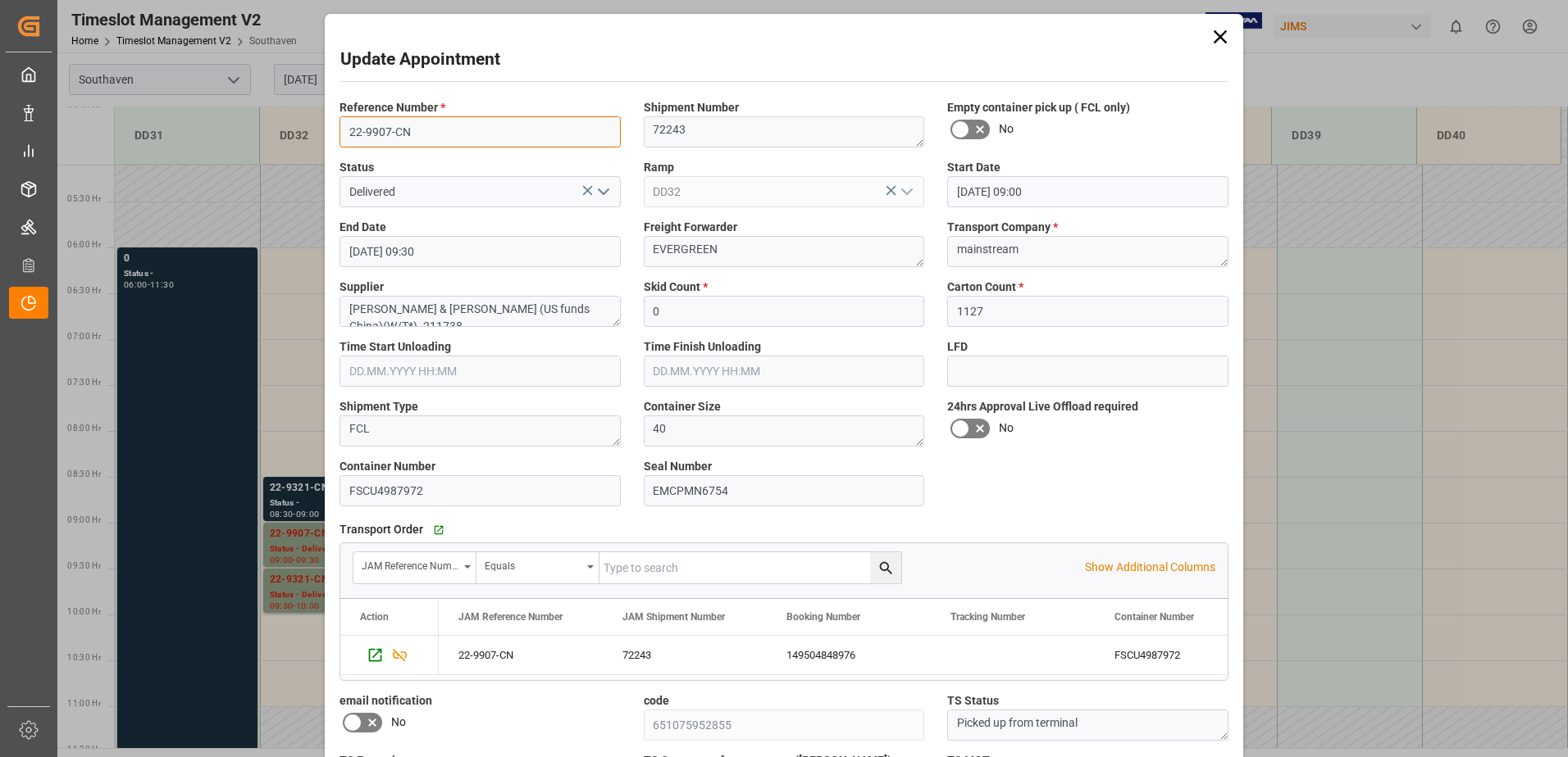
click at [447, 137] on input "22-9907-CN" at bounding box center [480, 132] width 281 height 31
click at [650, 655] on div "72243" at bounding box center [685, 655] width 164 height 39
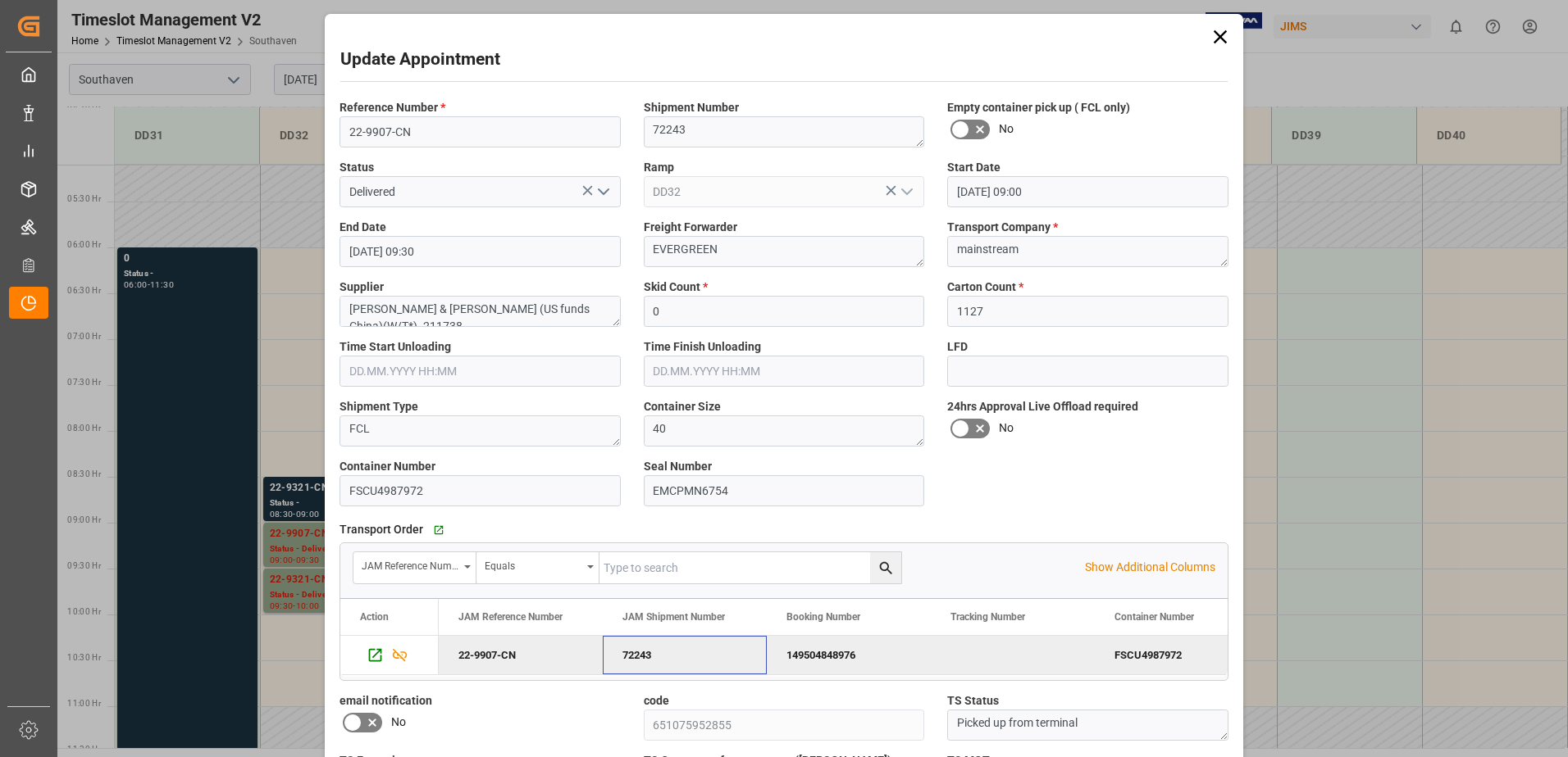
click at [285, 559] on div "Update Appointment Reference Number * 22-9907-CN Shipment Number 72243 Empty co…" at bounding box center [784, 378] width 1568 height 757
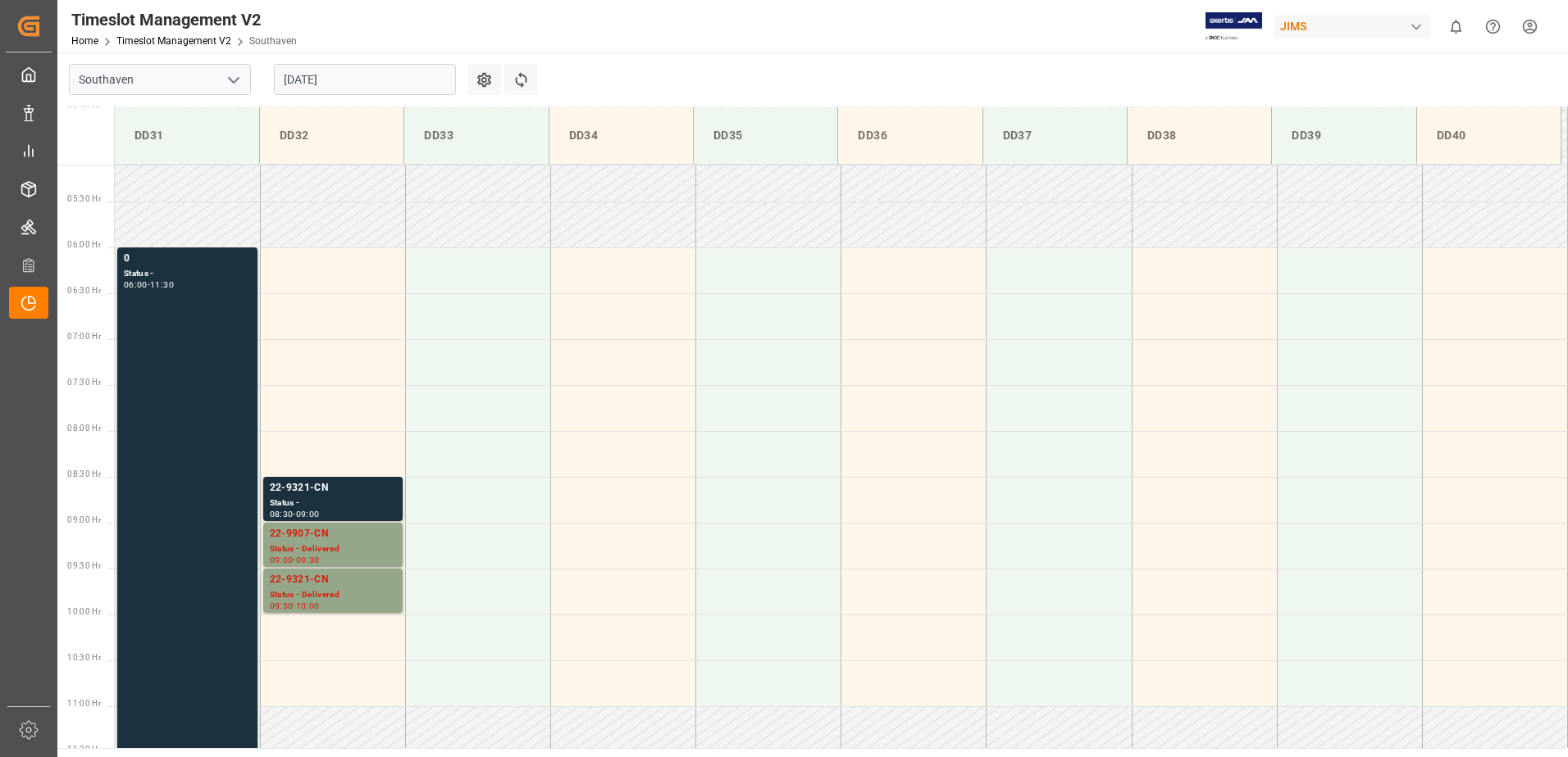
click at [304, 594] on div "Status - Delivered" at bounding box center [332, 595] width 126 height 14
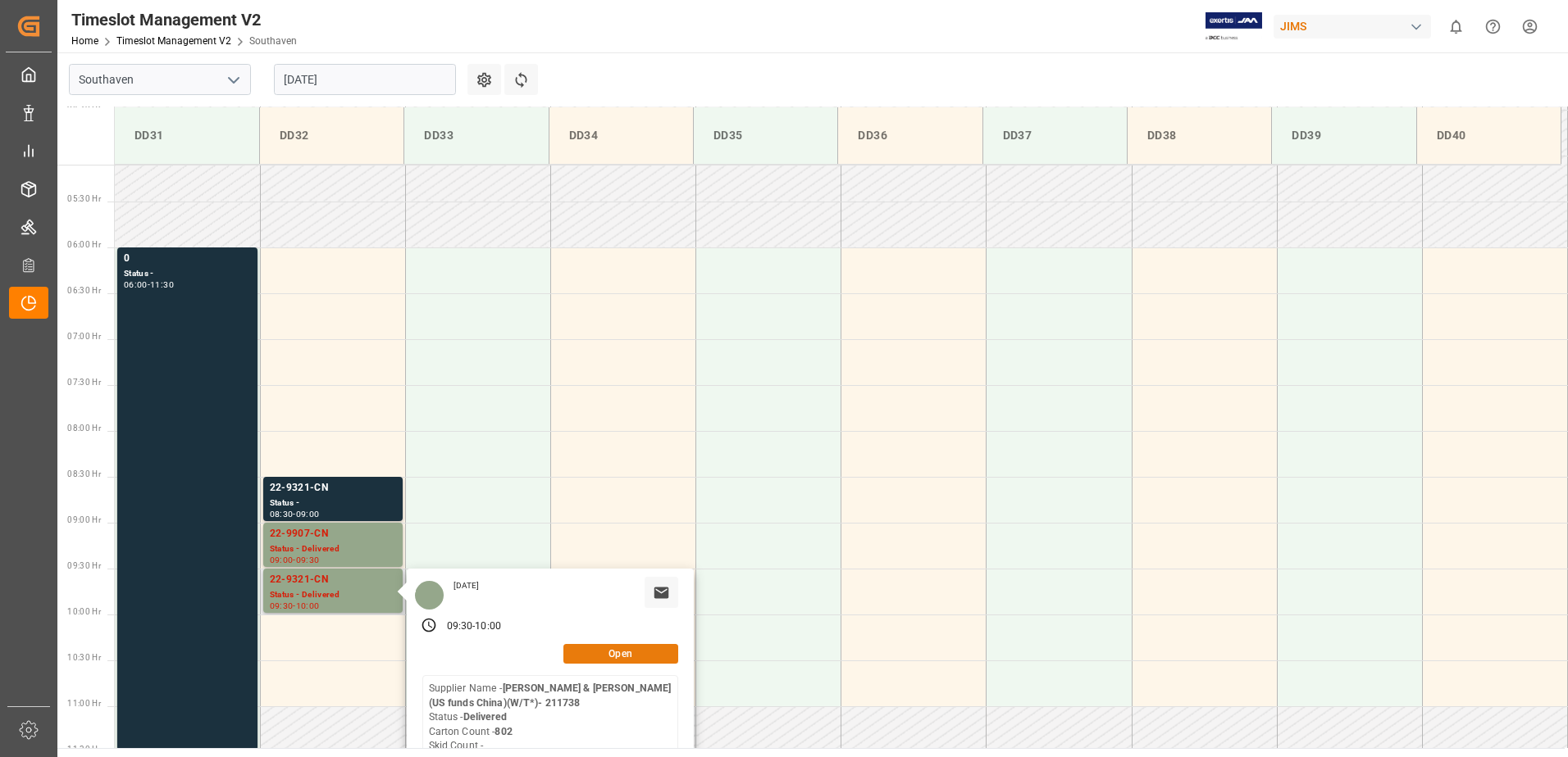
click at [653, 661] on button "Open" at bounding box center [620, 654] width 115 height 19
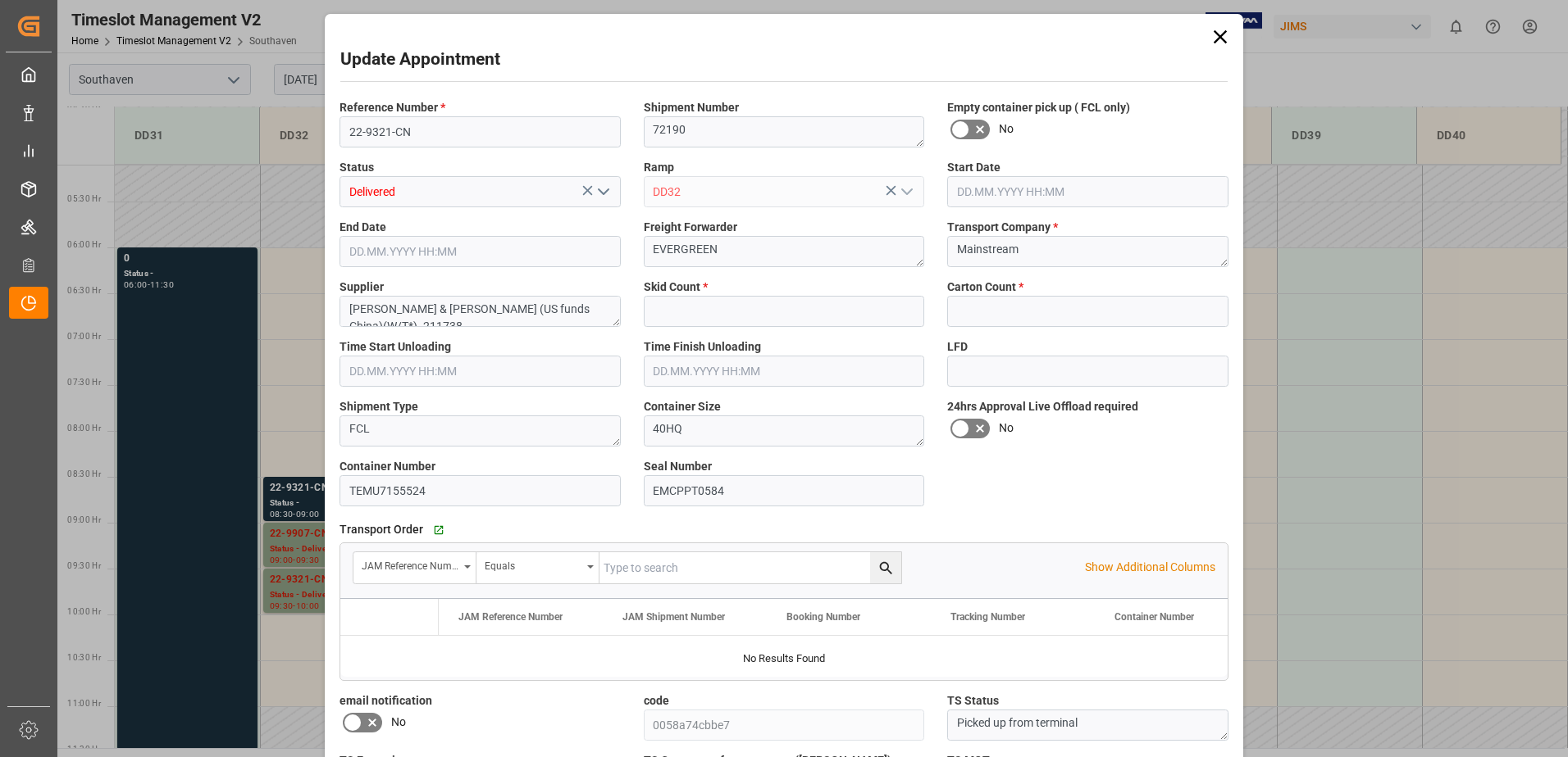
type input "0"
type input "802"
type input "[DATE] 09:30"
type input "[DATE] 10:00"
type input "[DATE] 12:42"
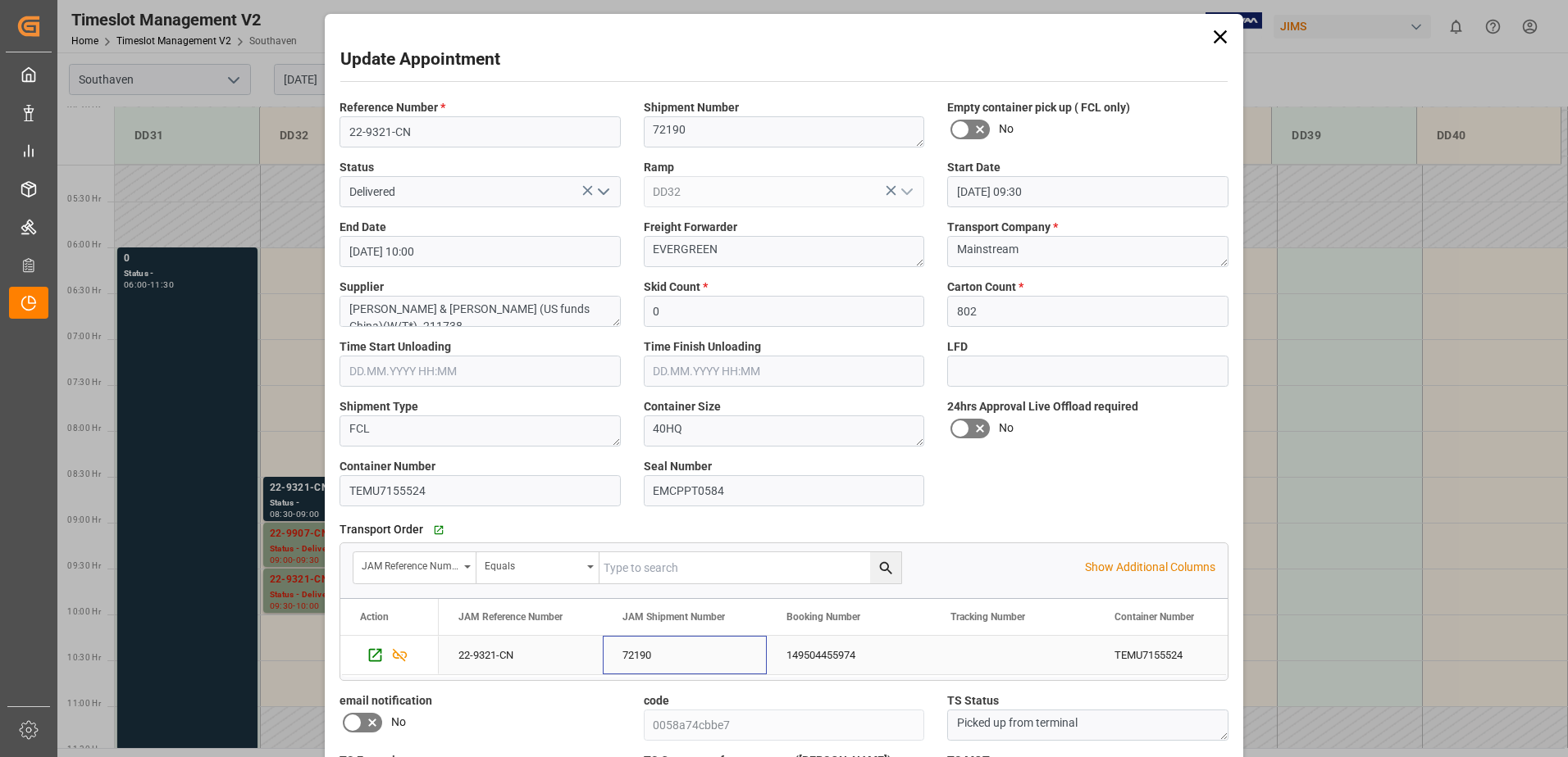
click at [641, 649] on div "72190" at bounding box center [685, 655] width 164 height 39
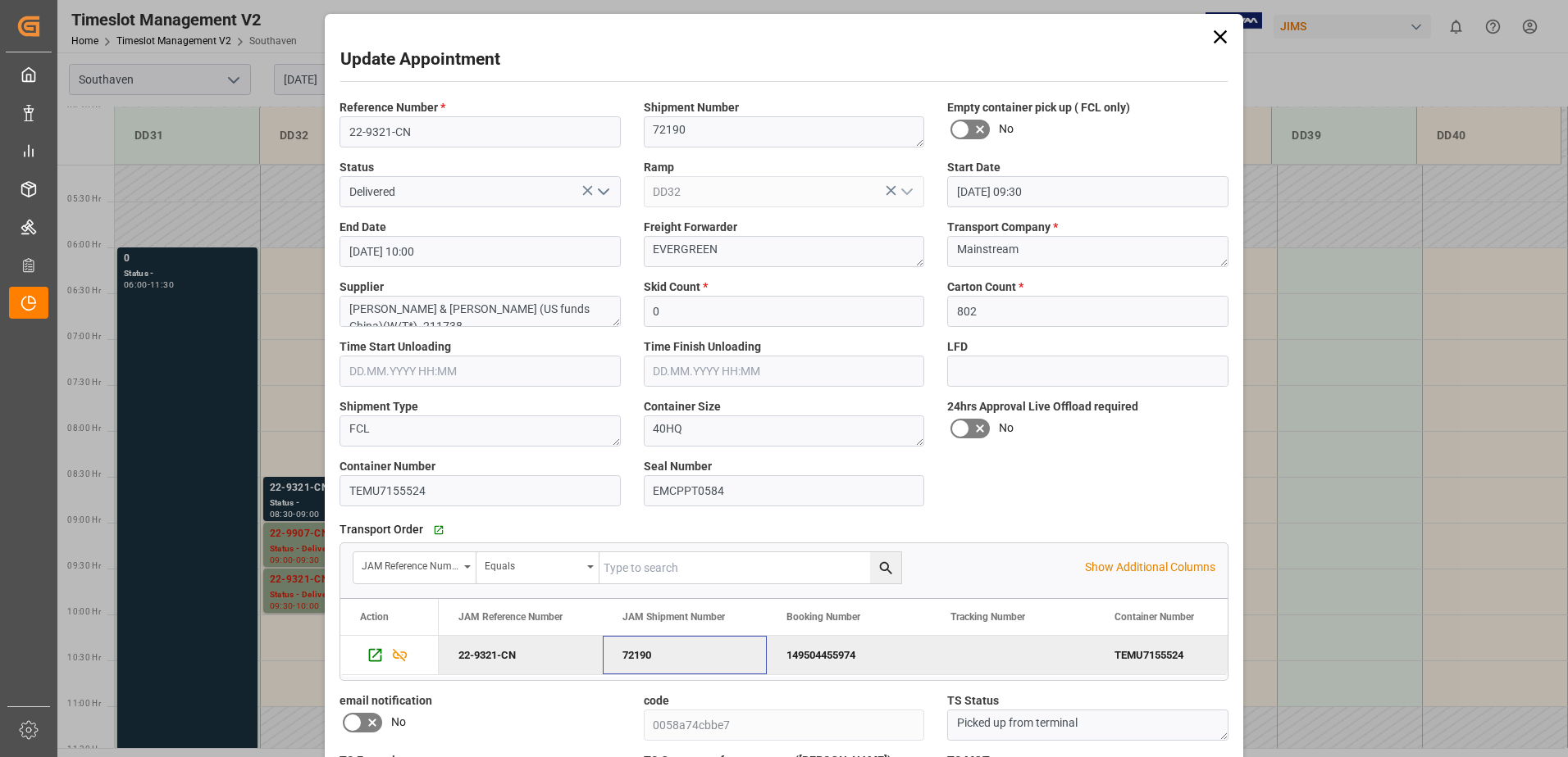
click at [1214, 32] on icon at bounding box center [1220, 36] width 13 height 13
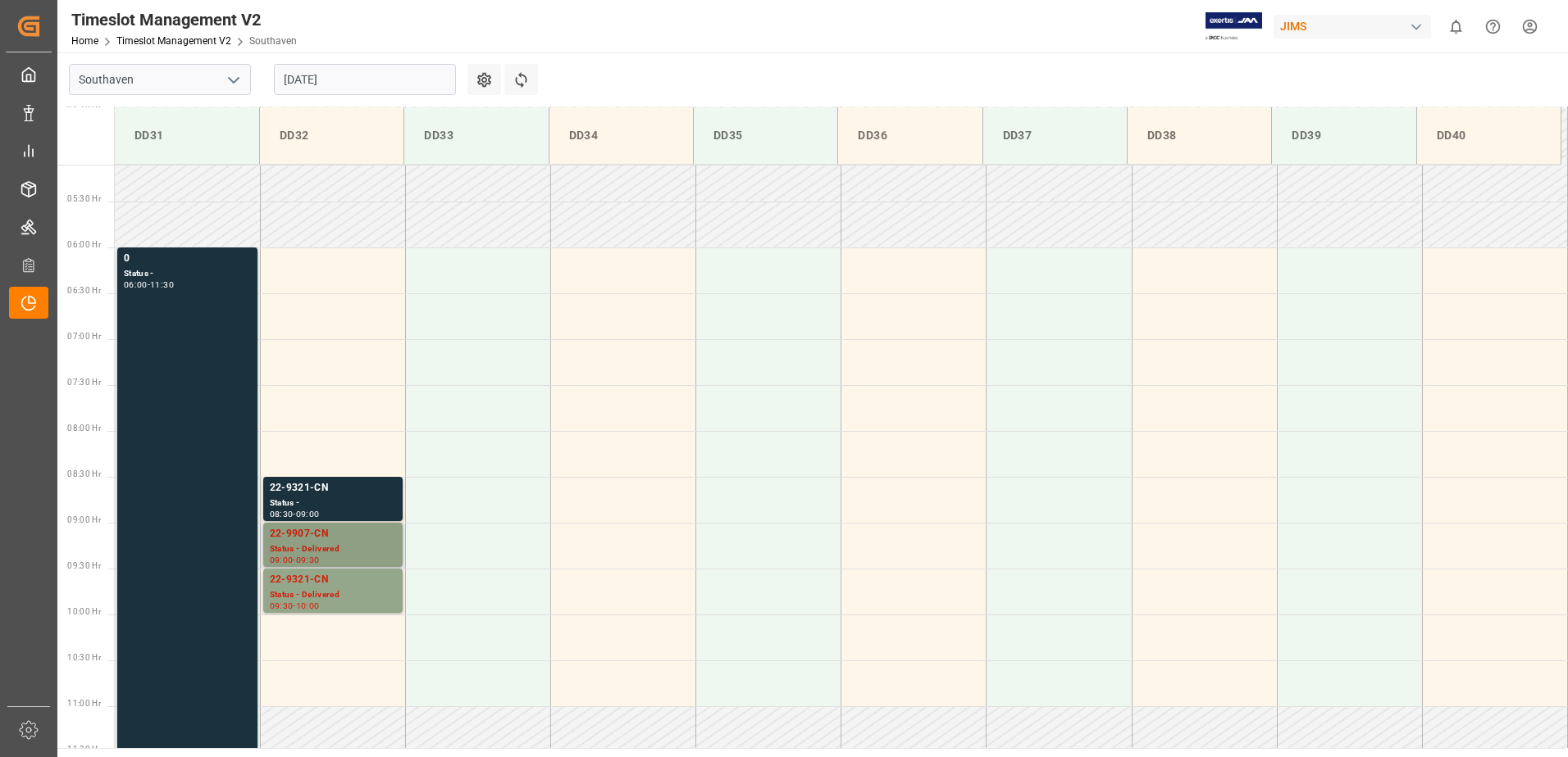
click at [311, 524] on div "22-9907-CN Status - Delivered 09:00 - 09:30" at bounding box center [333, 545] width 140 height 44
click at [310, 489] on div "22-9321-CN" at bounding box center [332, 488] width 126 height 17
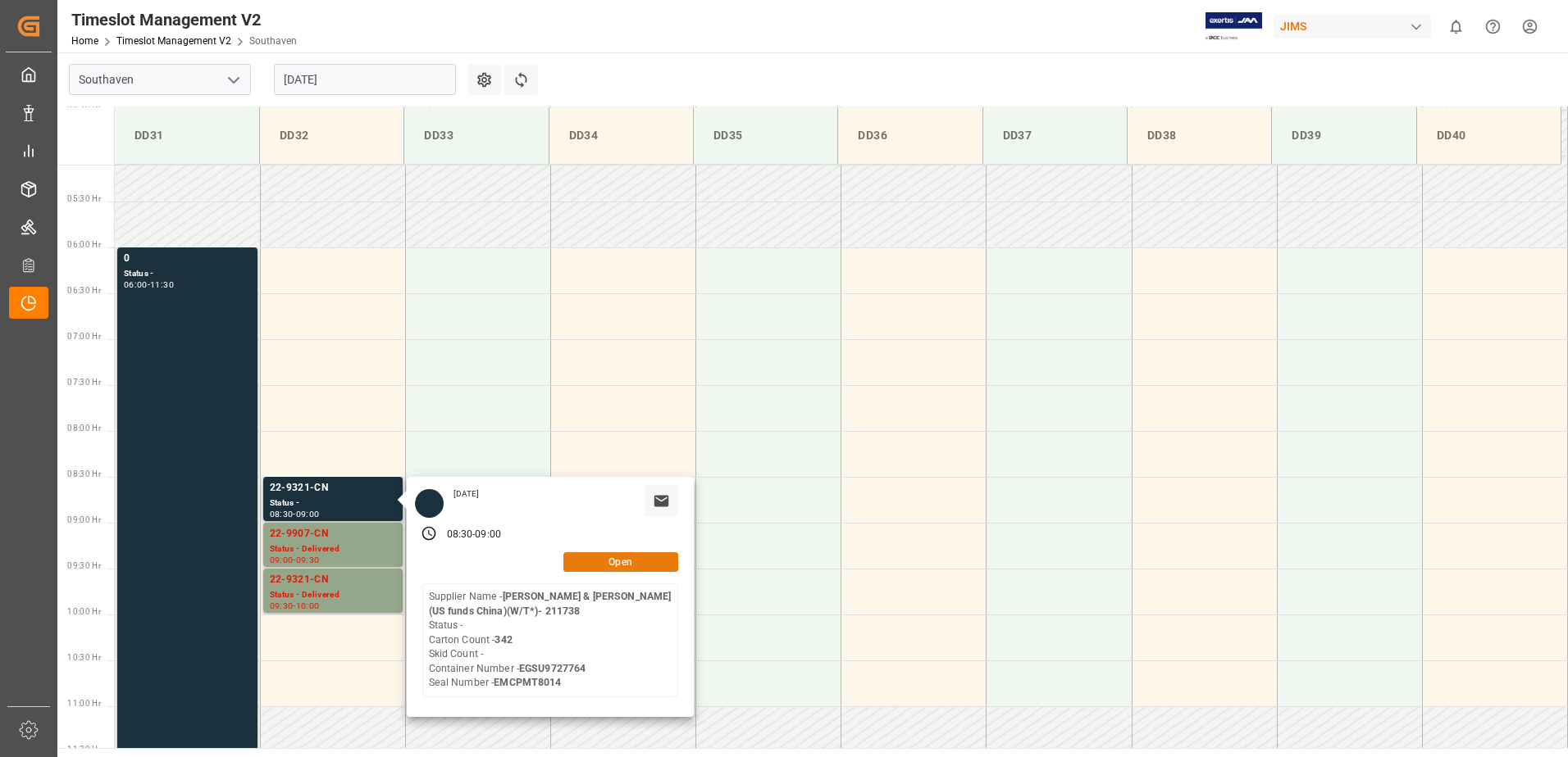
click at [631, 564] on button "Open" at bounding box center [620, 562] width 115 height 19
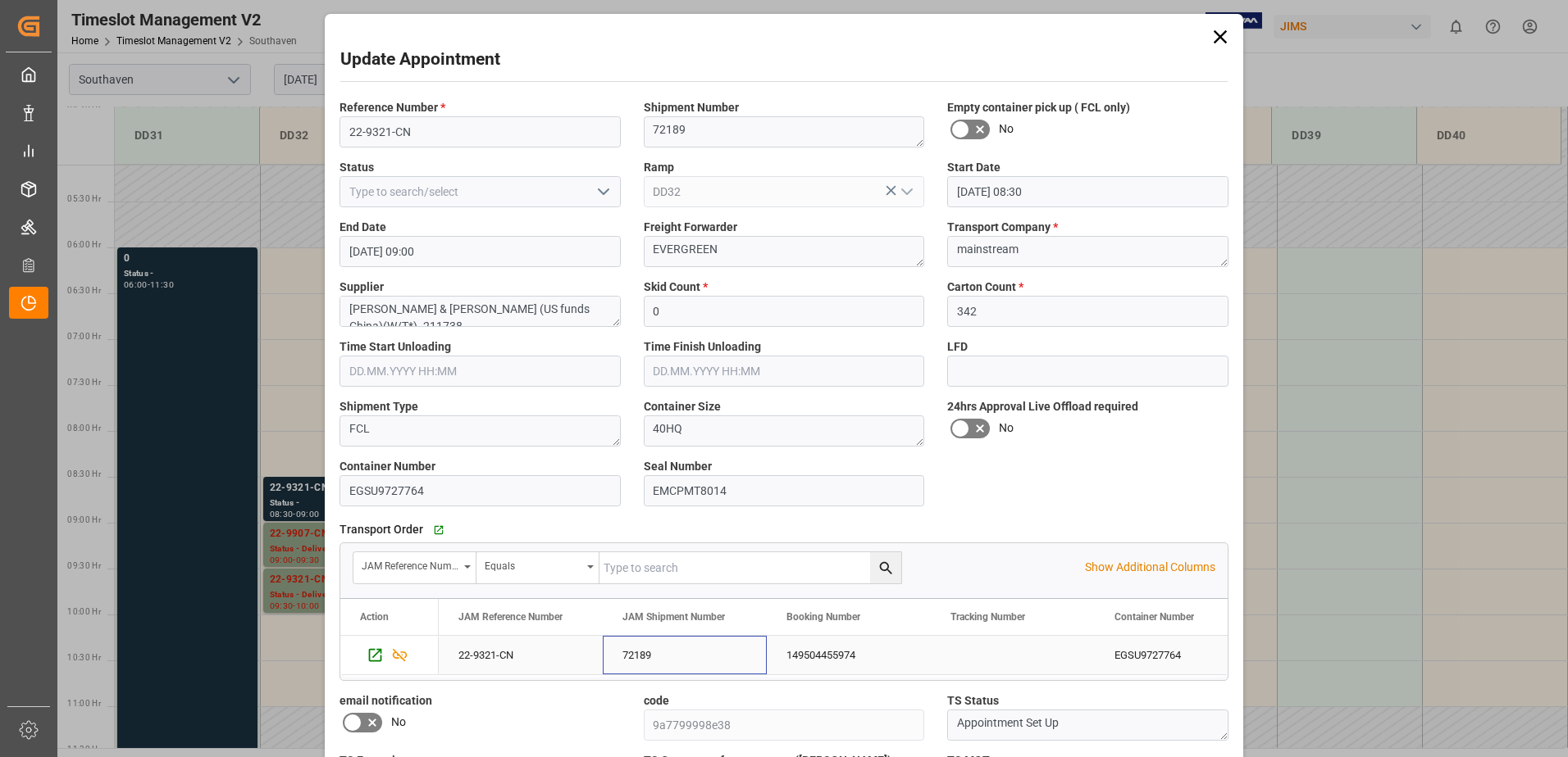
click at [645, 655] on div "72189" at bounding box center [685, 655] width 164 height 39
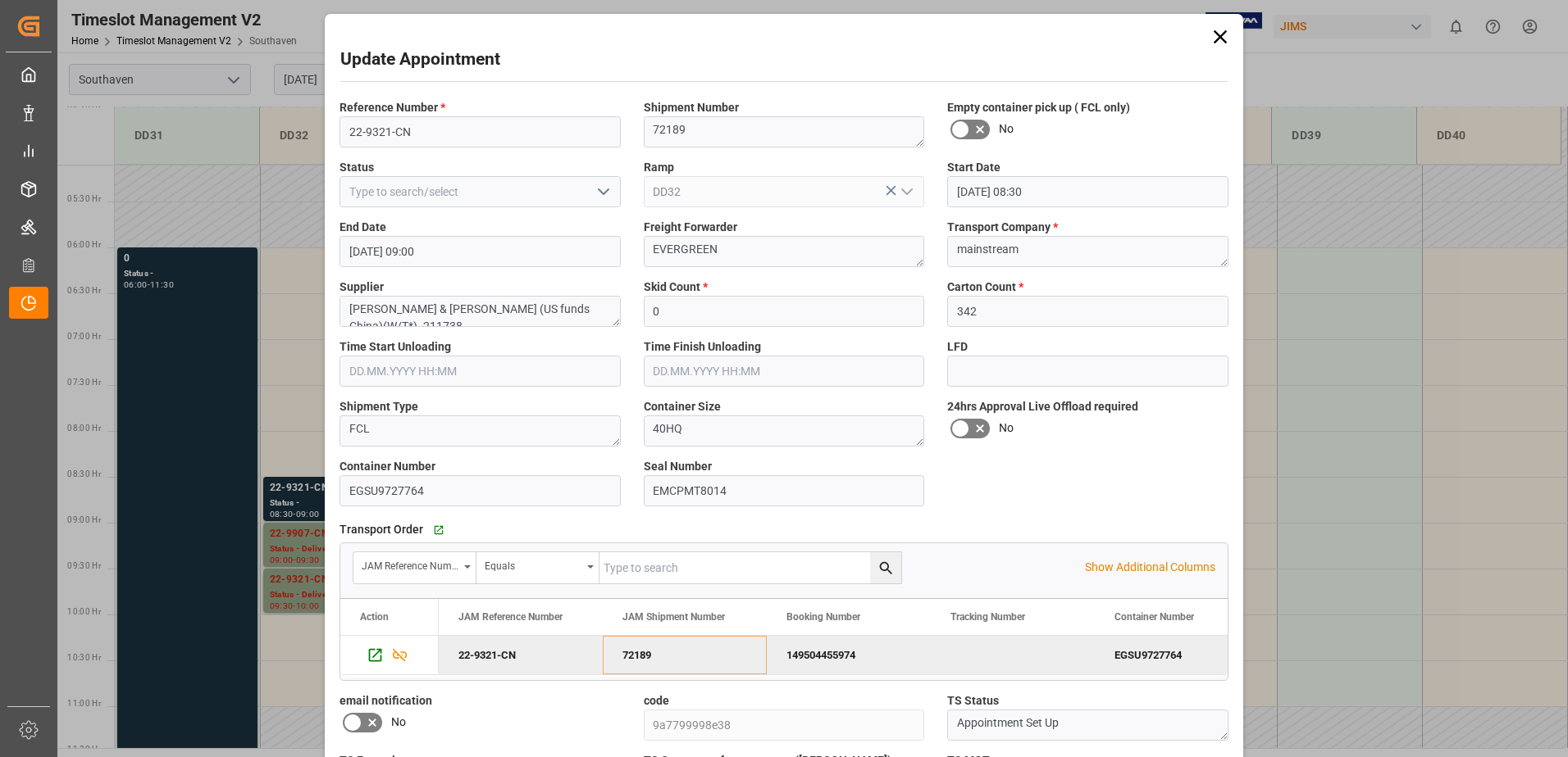
click at [1220, 35] on icon at bounding box center [1220, 37] width 23 height 23
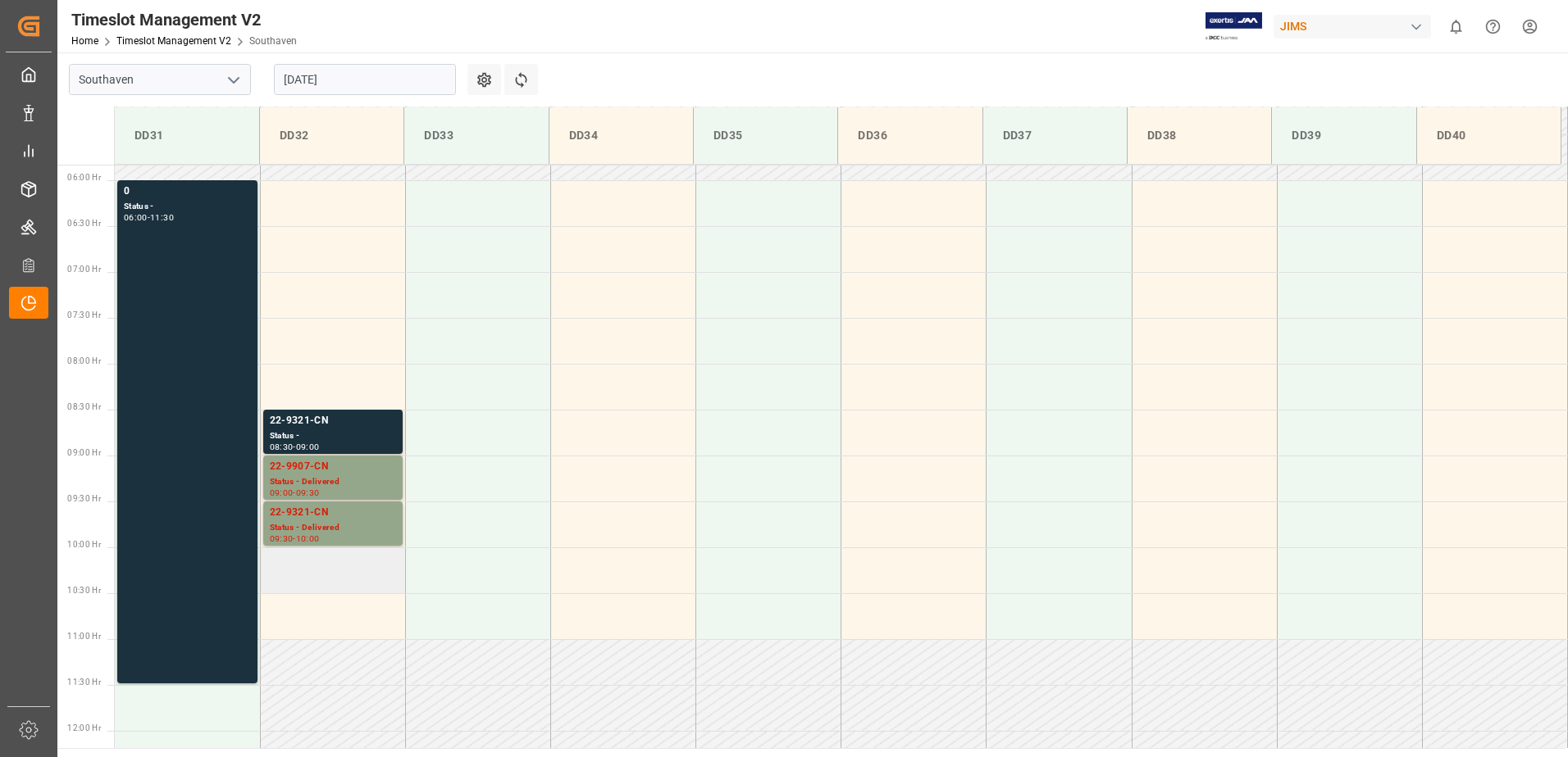
scroll to position [549, 0]
